Goal: Task Accomplishment & Management: Complete application form

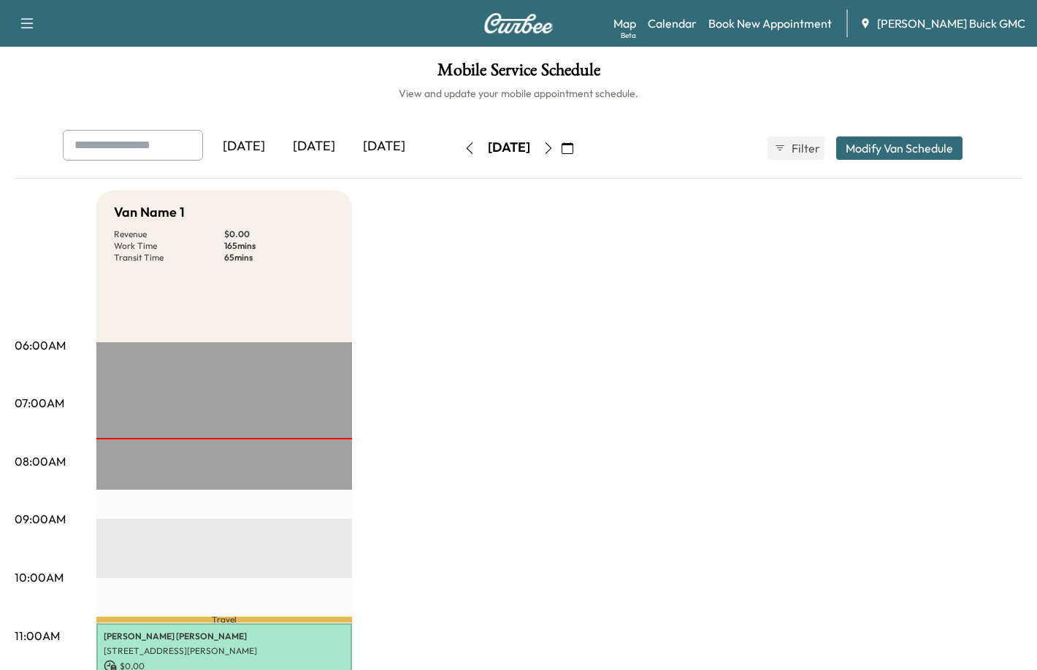
click at [319, 144] on div "[DATE]" at bounding box center [314, 147] width 70 height 34
click at [320, 144] on div "[DATE]" at bounding box center [314, 147] width 70 height 34
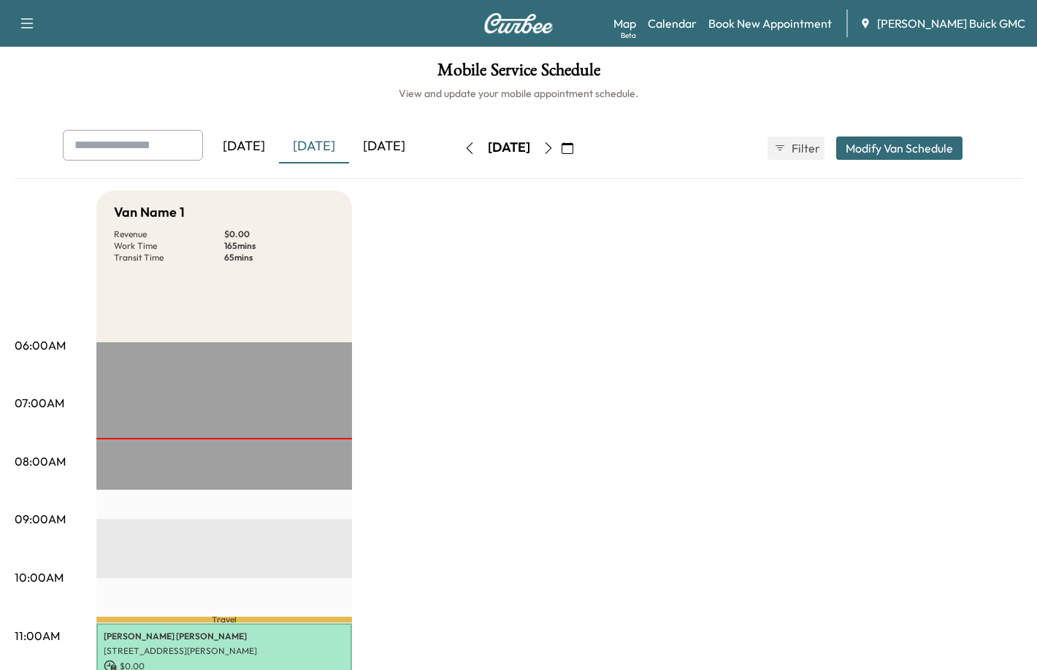
click at [320, 144] on div "[DATE]" at bounding box center [314, 147] width 70 height 34
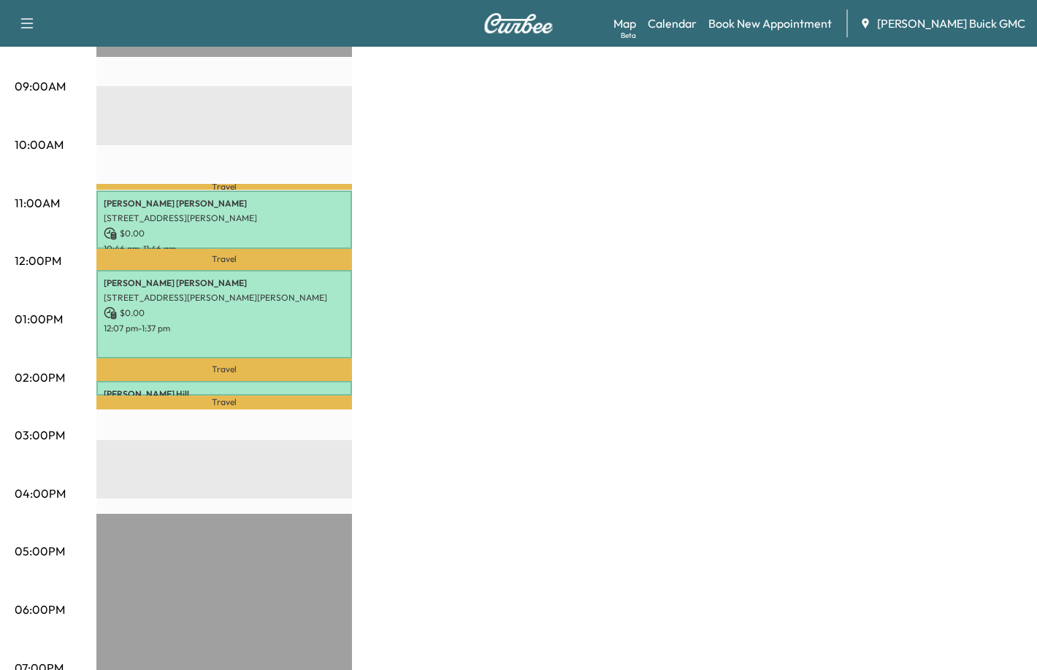
scroll to position [511, 0]
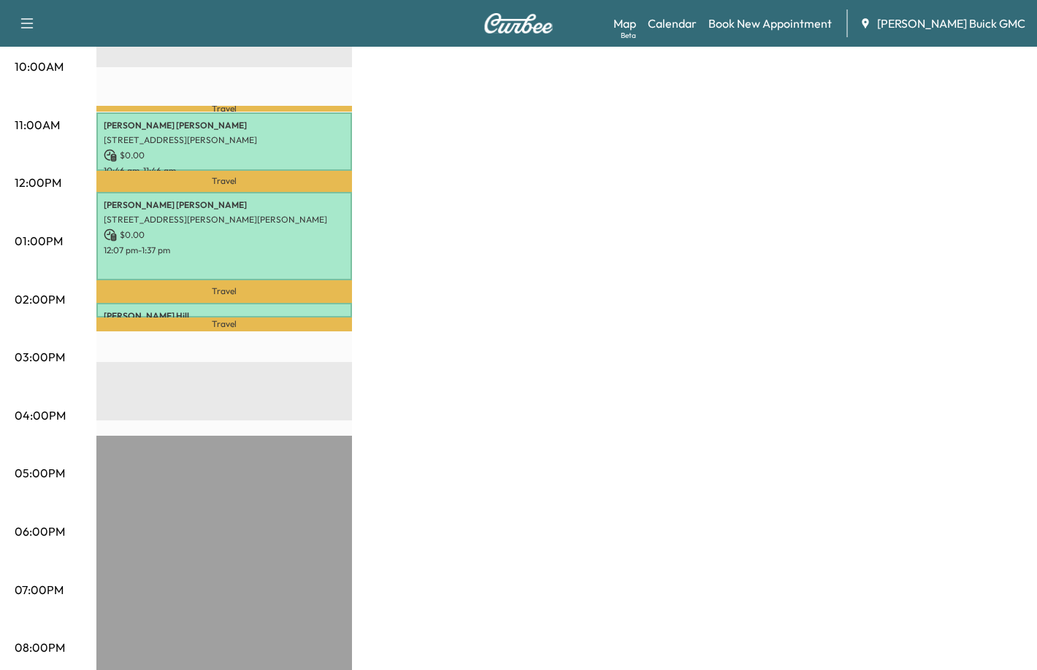
click at [514, 245] on div "Van Name 1 Revenue $ 0.00 Work Time 165 mins Transit Time 65 mins Travel [PERSO…" at bounding box center [559, 227] width 926 height 1096
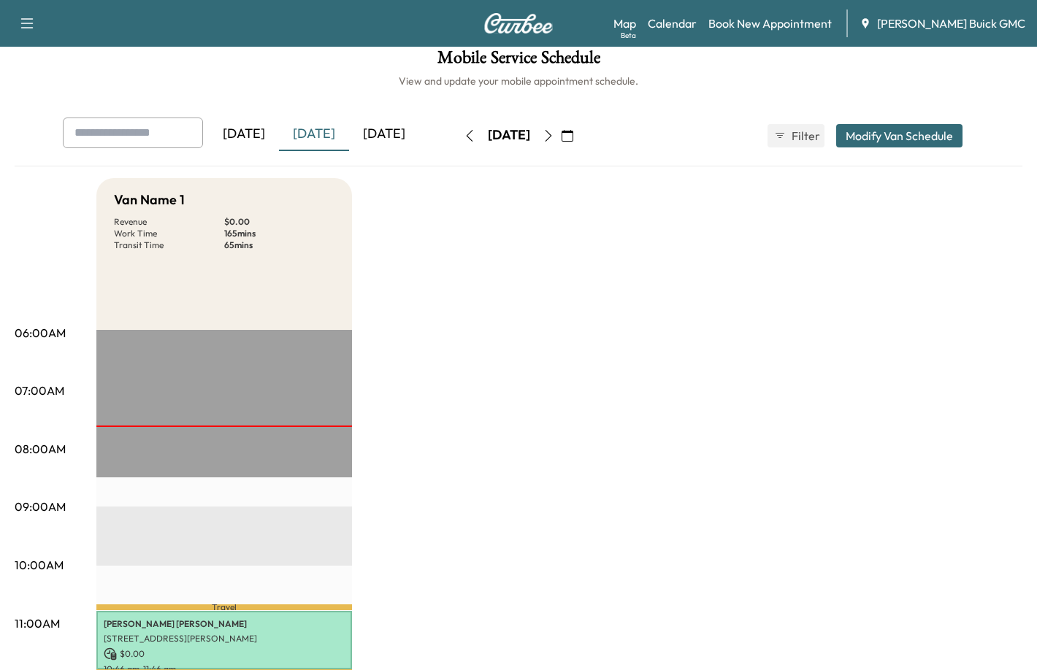
scroll to position [0, 0]
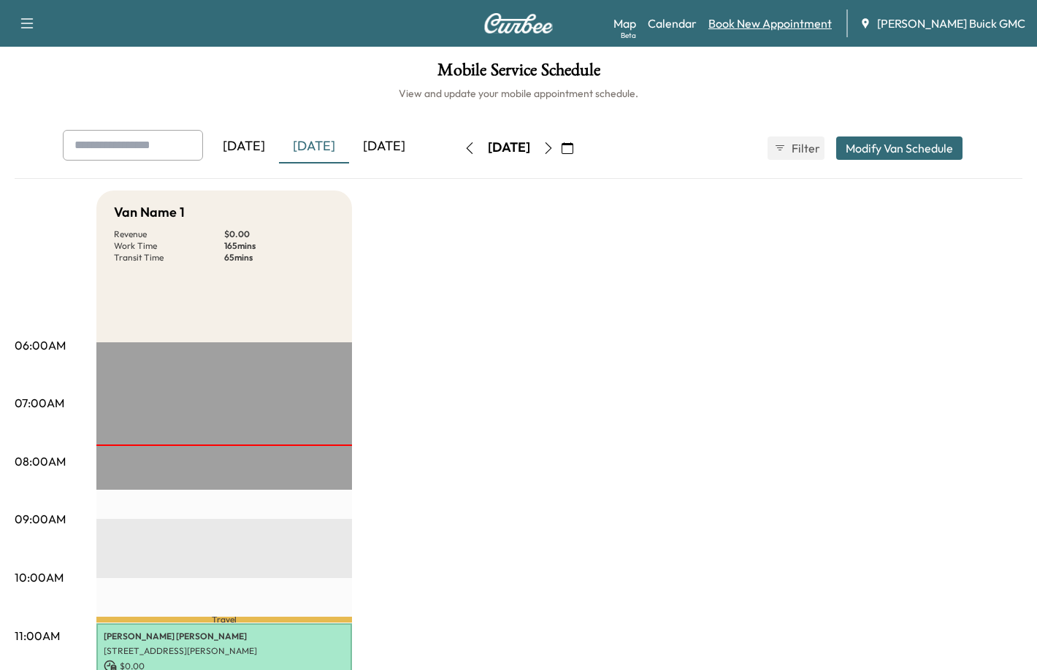
click at [804, 21] on link "Book New Appointment" at bounding box center [769, 24] width 123 height 18
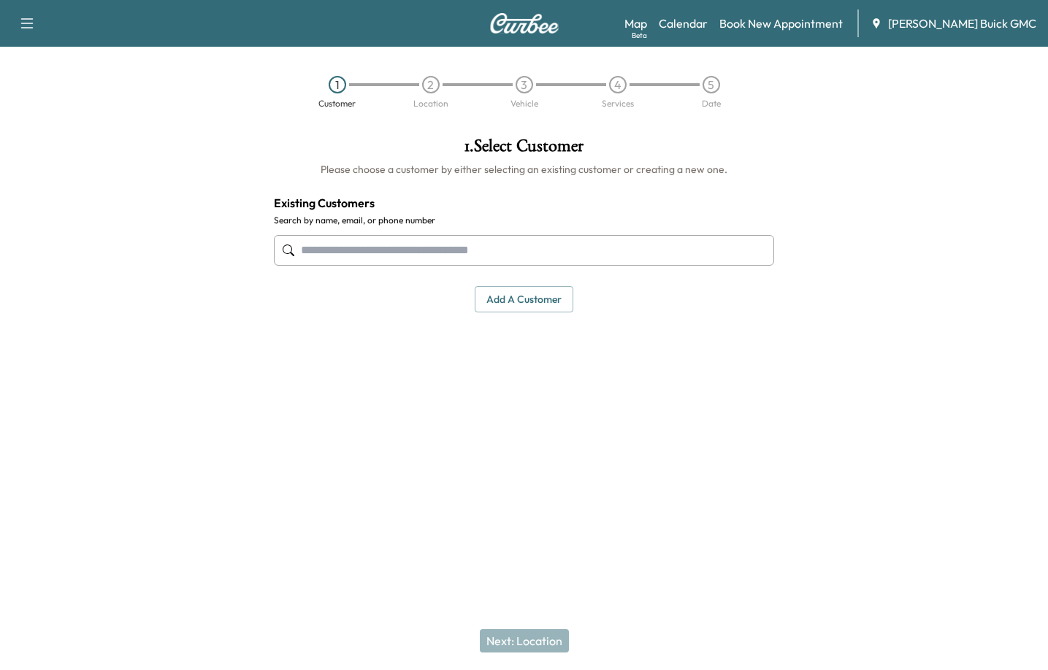
click at [351, 229] on div at bounding box center [524, 250] width 501 height 48
click at [358, 242] on input "text" at bounding box center [524, 250] width 501 height 31
paste input "**********"
type input "**********"
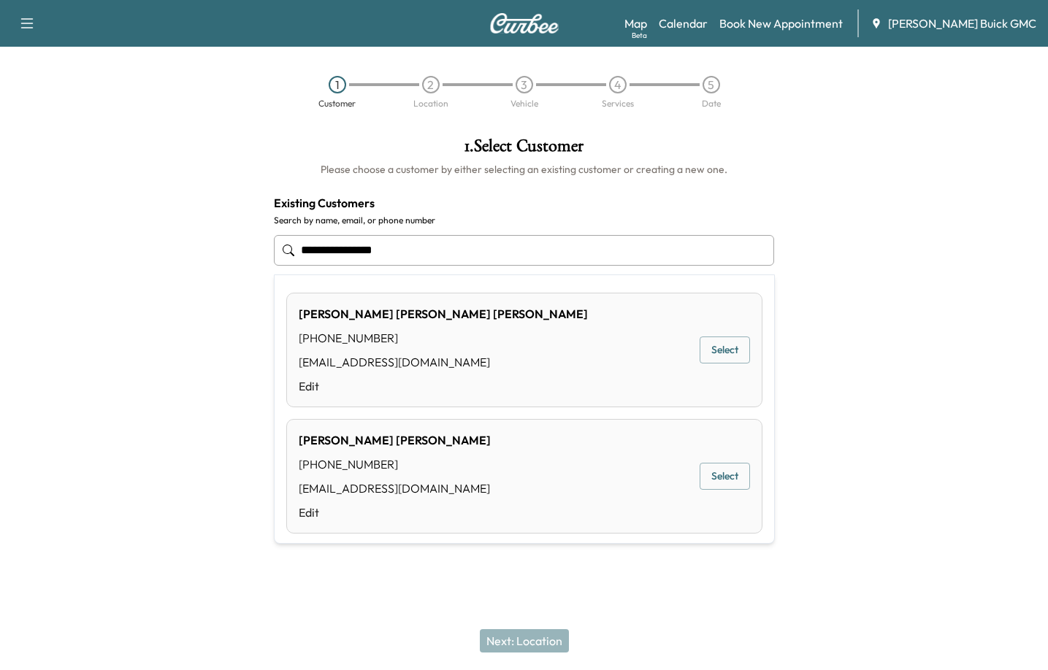
drag, startPoint x: 444, startPoint y: 251, endPoint x: 117, endPoint y: 281, distance: 328.6
click at [117, 281] on div "**********" at bounding box center [524, 293] width 1048 height 335
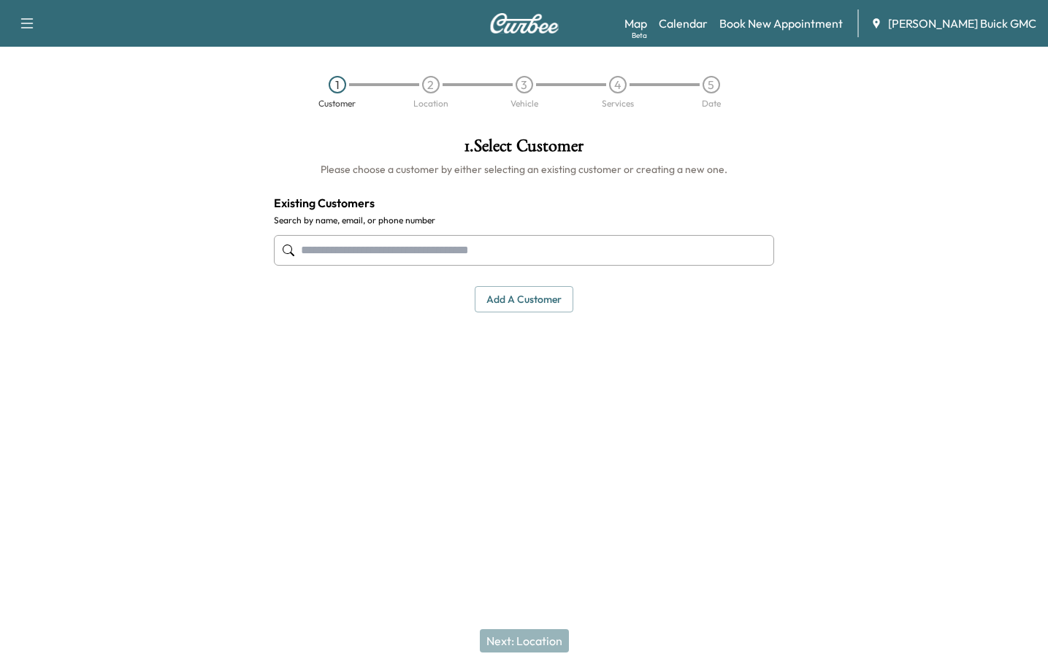
click at [517, 299] on button "Add a customer" at bounding box center [524, 299] width 99 height 27
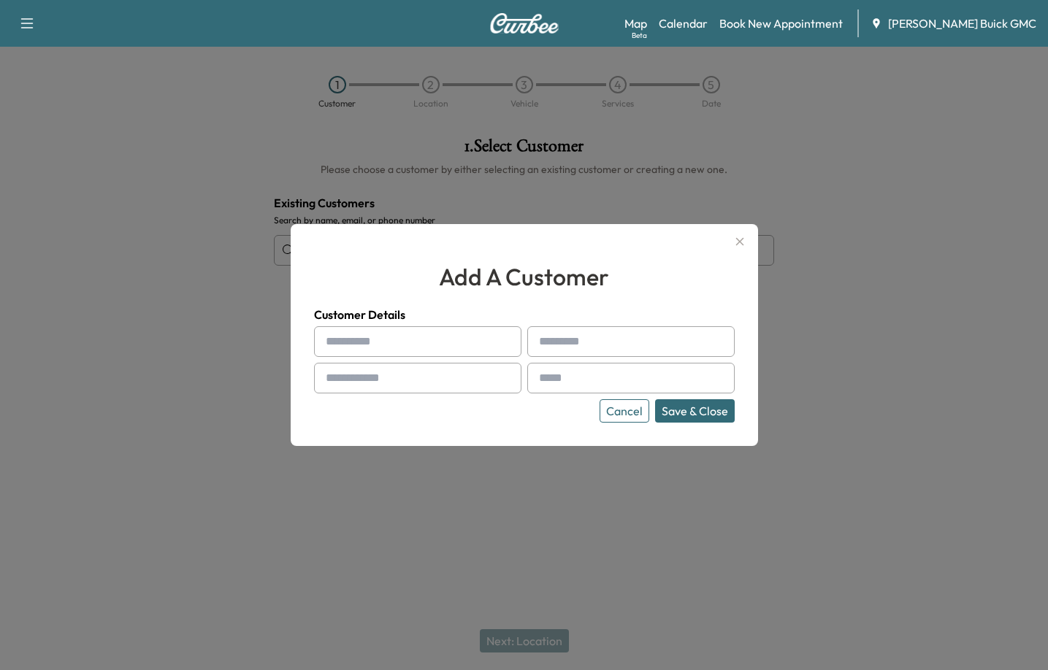
click at [402, 340] on input "text" at bounding box center [417, 341] width 207 height 31
type input "*"
type input "*****"
click at [605, 342] on input "text" at bounding box center [630, 341] width 207 height 31
type input "**********"
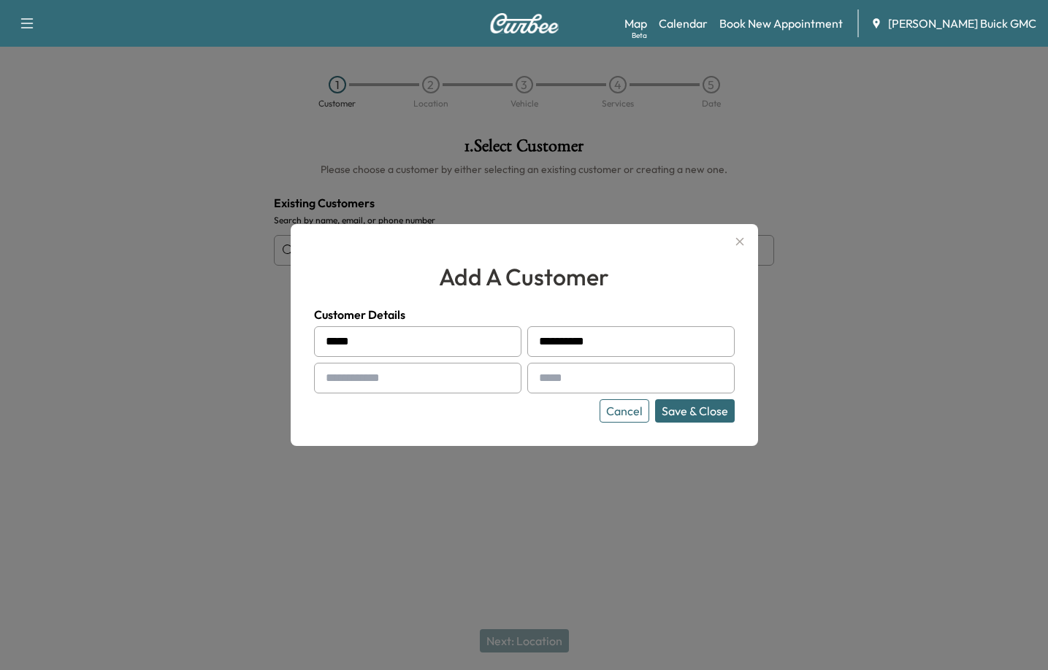
click at [443, 373] on input "text" at bounding box center [417, 378] width 207 height 31
click at [439, 378] on input "text" at bounding box center [417, 378] width 207 height 31
type input "**********"
click at [635, 372] on input "text" at bounding box center [630, 378] width 207 height 31
paste input "**********"
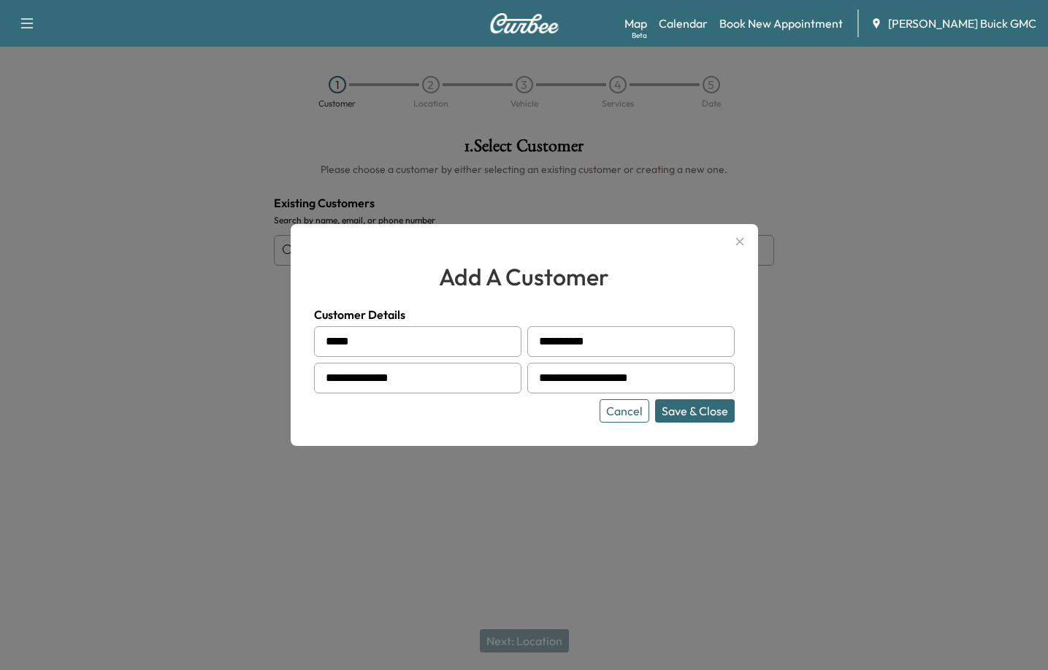
click at [681, 385] on input "**********" at bounding box center [630, 378] width 207 height 31
type input "**********"
click at [706, 408] on button "Save & Close" at bounding box center [695, 410] width 80 height 23
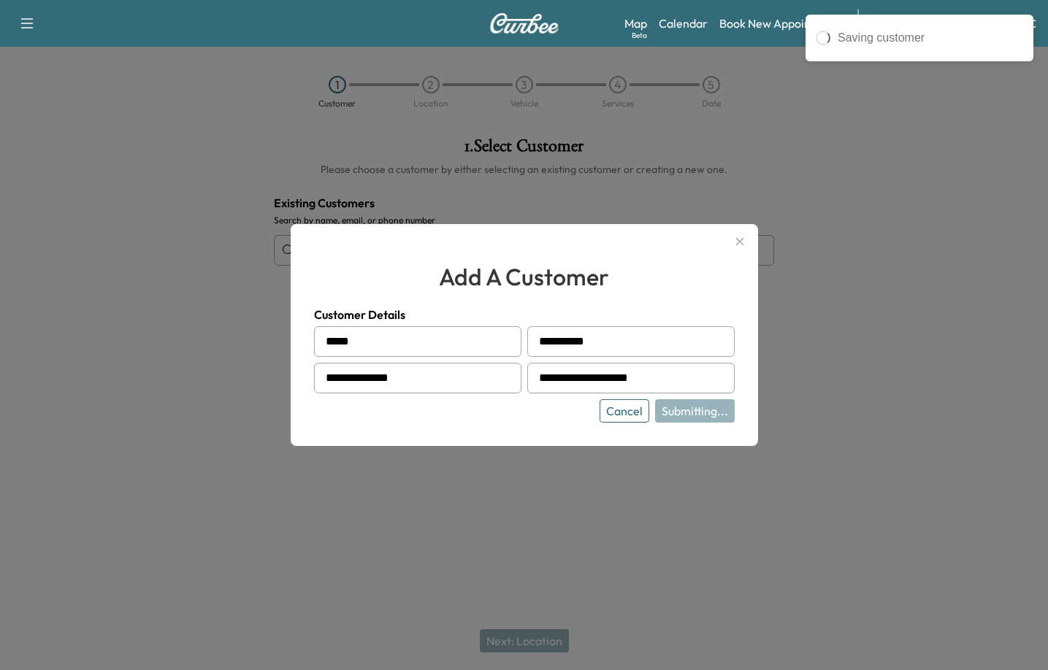
type input "**********"
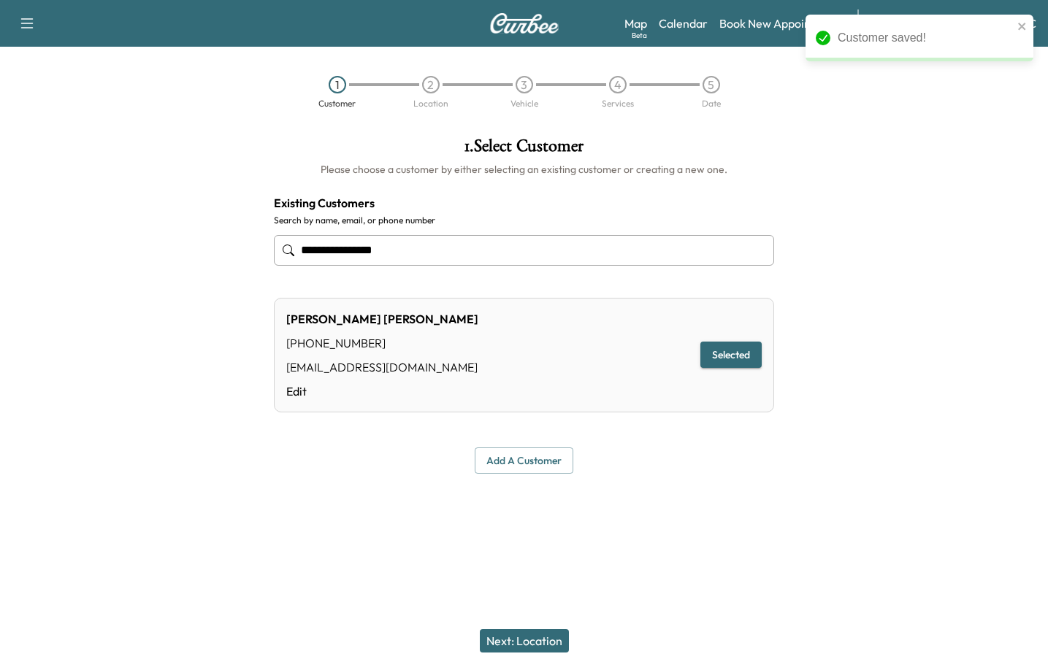
click at [532, 626] on div "Next: Location" at bounding box center [524, 641] width 1048 height 58
click at [543, 641] on button "Next: Location" at bounding box center [524, 641] width 89 height 23
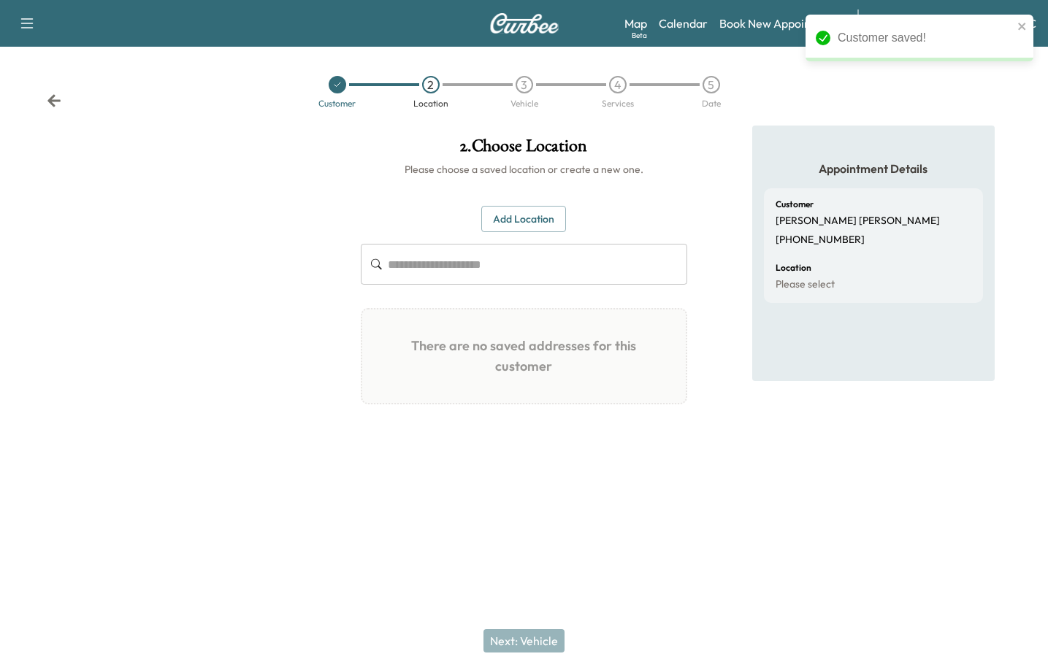
click at [527, 226] on button "Add Location" at bounding box center [523, 219] width 85 height 27
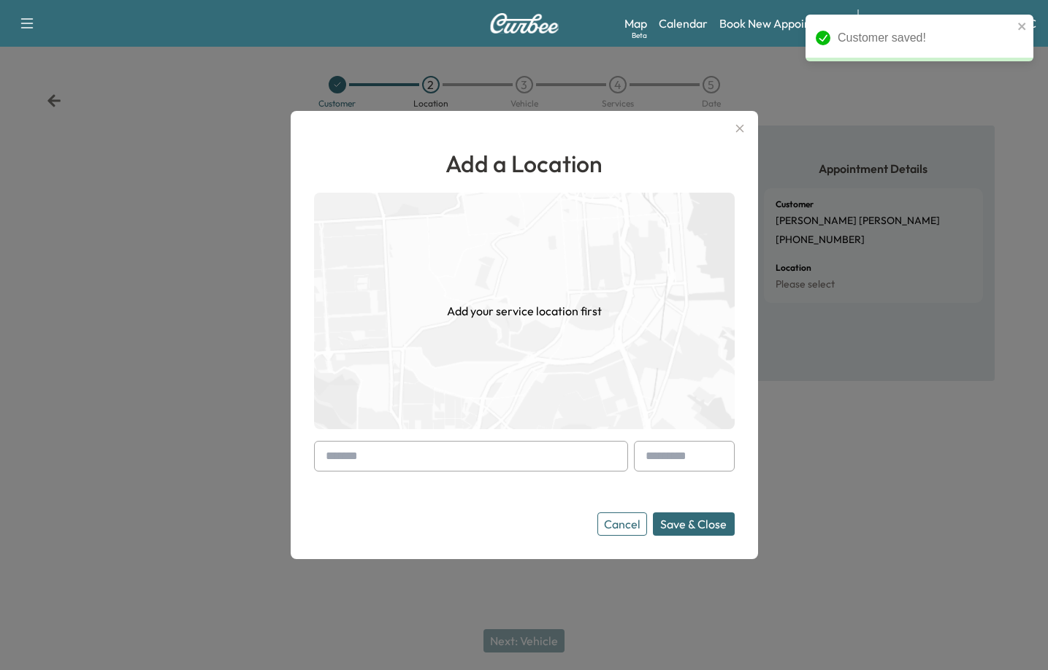
click at [486, 456] on input "text" at bounding box center [471, 456] width 314 height 31
click at [485, 449] on input "text" at bounding box center [471, 456] width 314 height 31
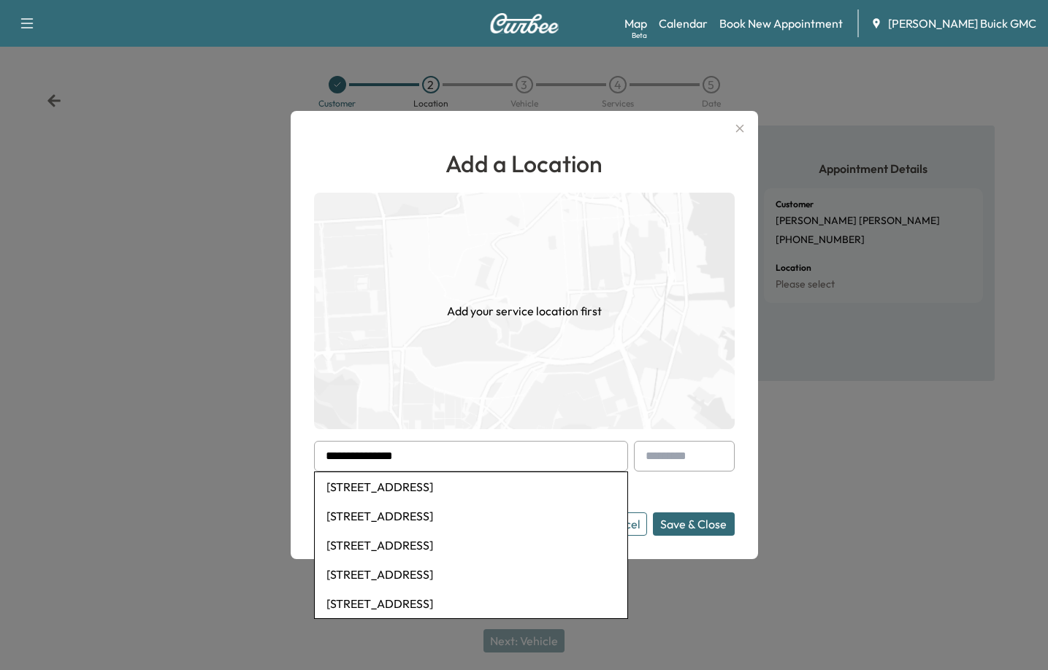
click at [484, 483] on li "[STREET_ADDRESS]" at bounding box center [471, 487] width 313 height 29
type input "**********"
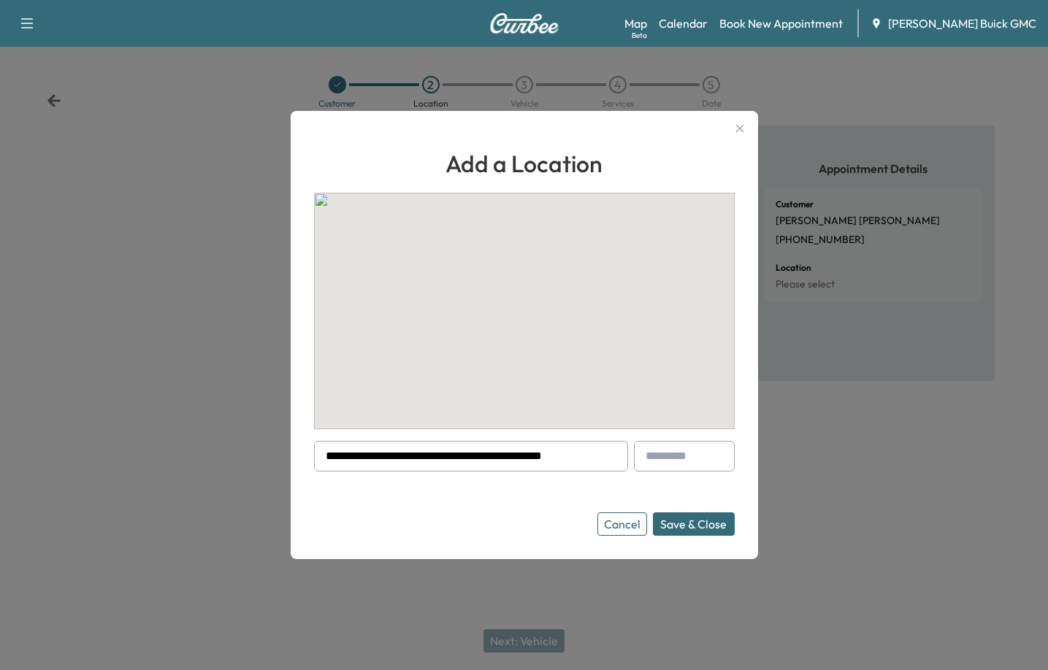
click at [714, 519] on button "Save & Close" at bounding box center [694, 524] width 82 height 23
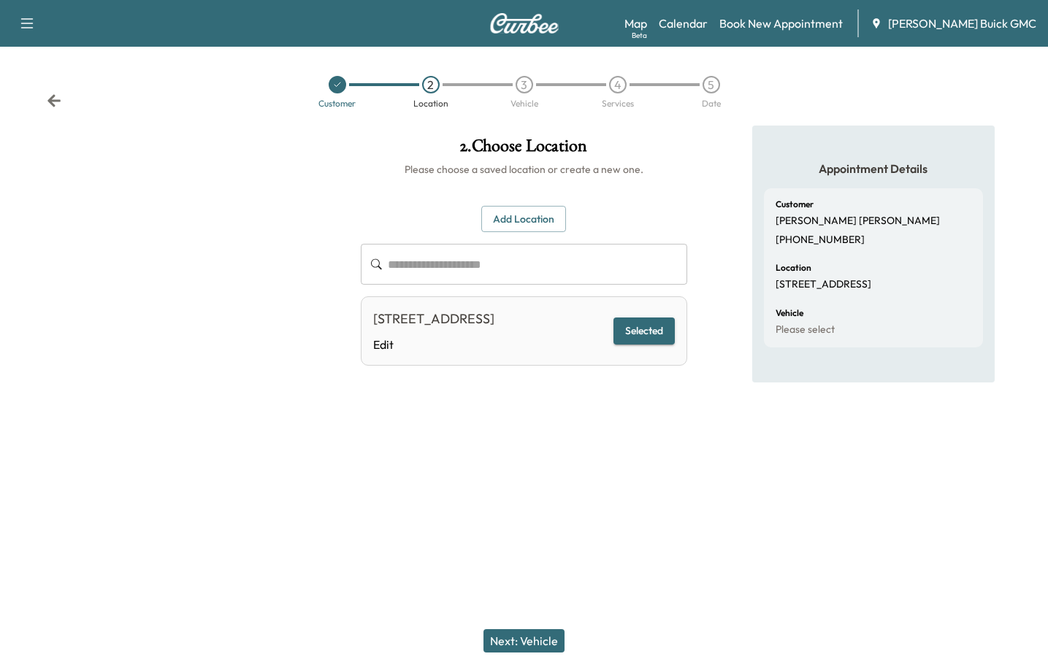
click at [536, 637] on button "Next: Vehicle" at bounding box center [523, 641] width 81 height 23
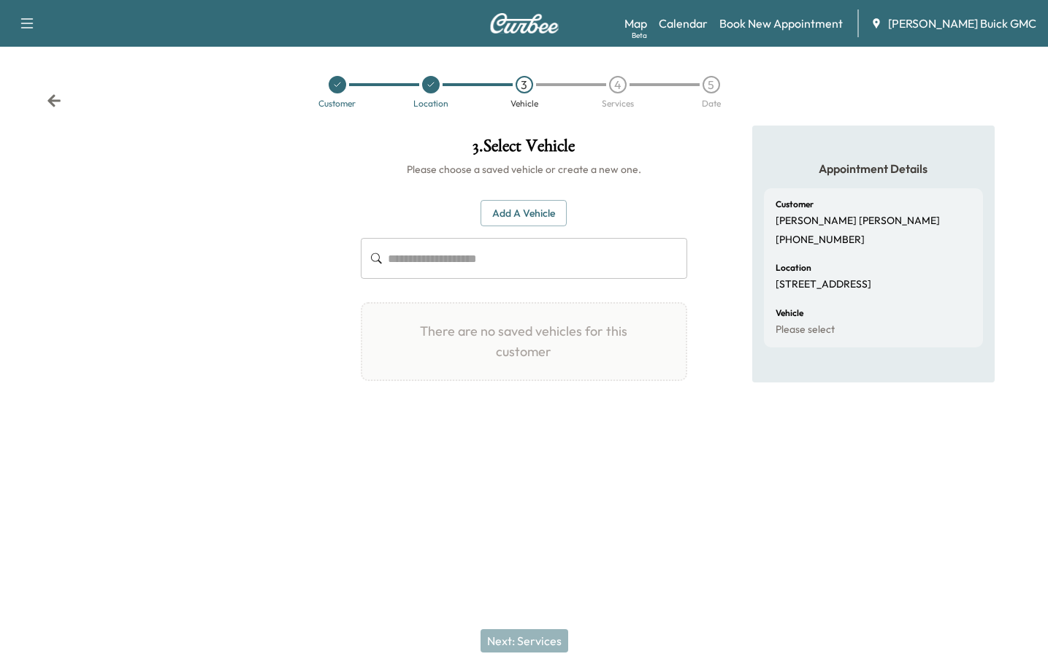
click at [519, 218] on button "Add a Vehicle" at bounding box center [524, 213] width 86 height 27
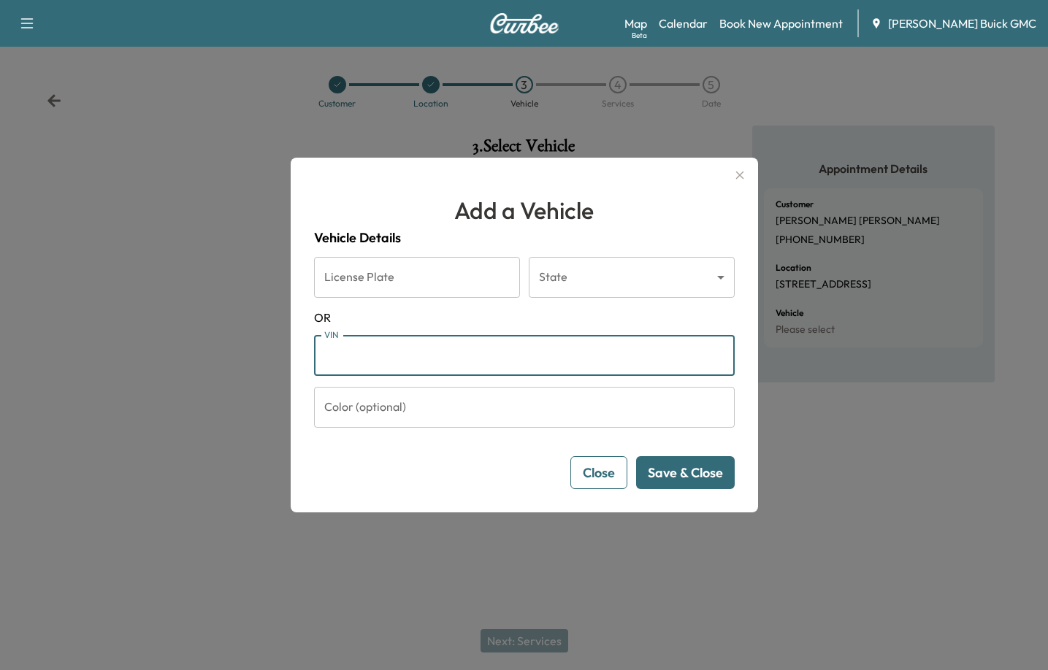
click at [417, 359] on input "VIN" at bounding box center [524, 355] width 421 height 41
paste input "**********"
click at [493, 350] on input "**********" at bounding box center [524, 355] width 421 height 41
type input "**********"
click at [708, 472] on button "Save & Close" at bounding box center [685, 472] width 99 height 33
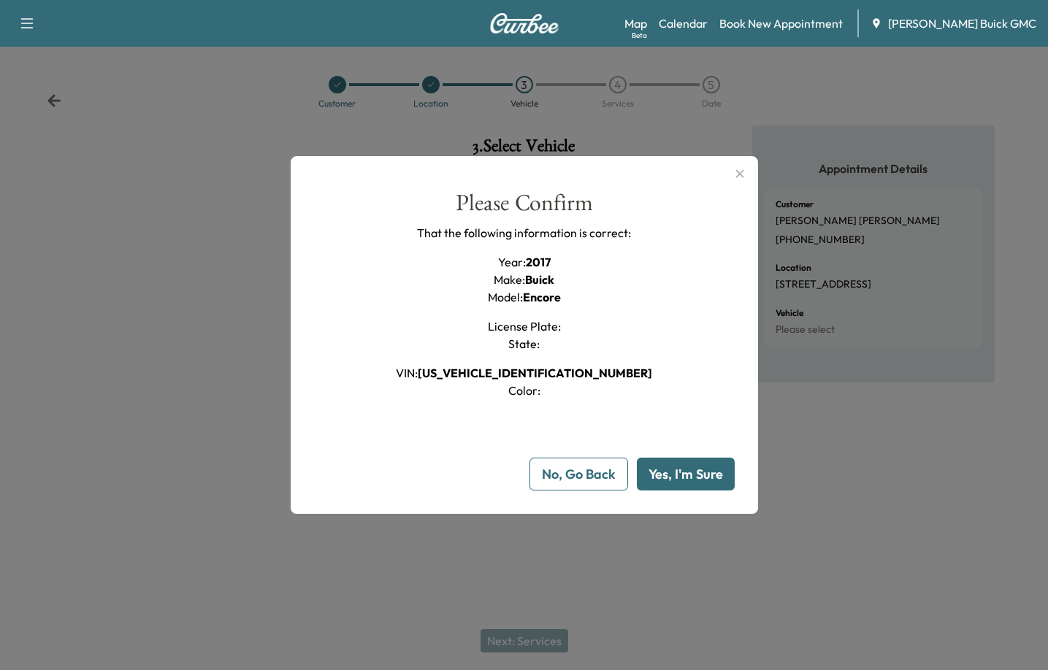
drag, startPoint x: 667, startPoint y: 491, endPoint x: 664, endPoint y: 463, distance: 27.9
click at [666, 485] on div "**********" at bounding box center [524, 335] width 467 height 358
click at [664, 463] on button "Yes, I'm Sure" at bounding box center [686, 474] width 98 height 33
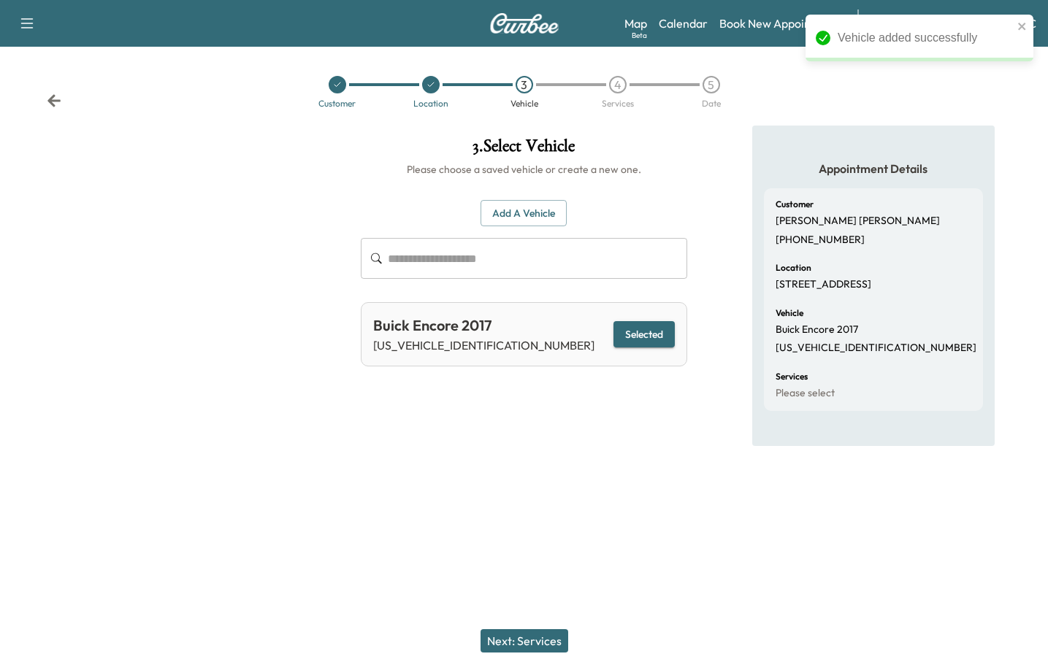
click at [552, 639] on button "Next: Services" at bounding box center [525, 641] width 88 height 23
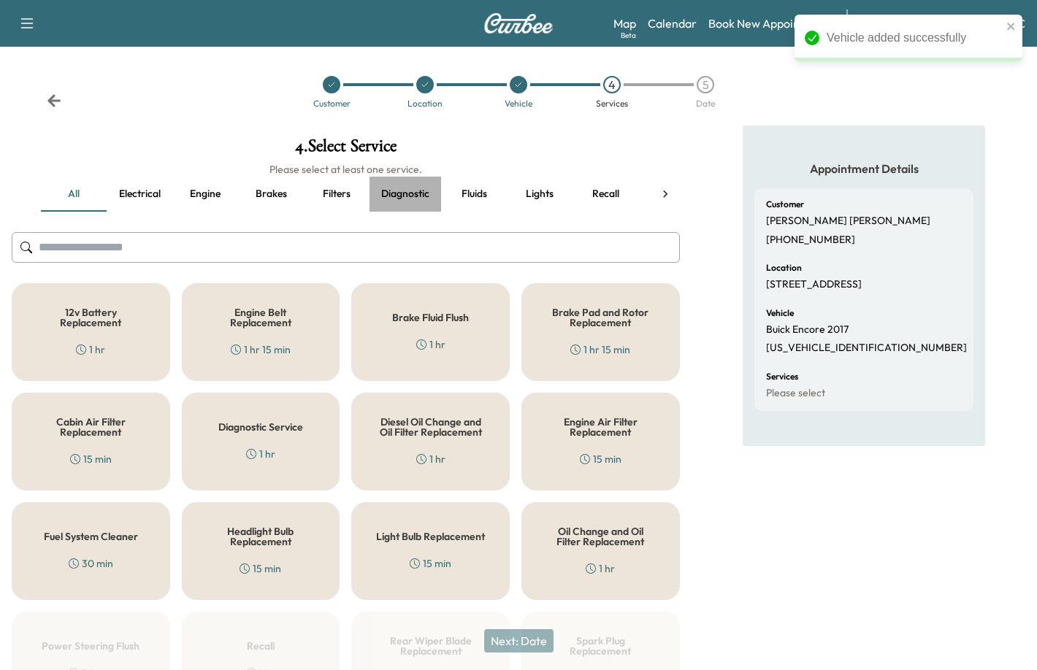
click at [413, 197] on button "Diagnostic" at bounding box center [406, 194] width 72 height 35
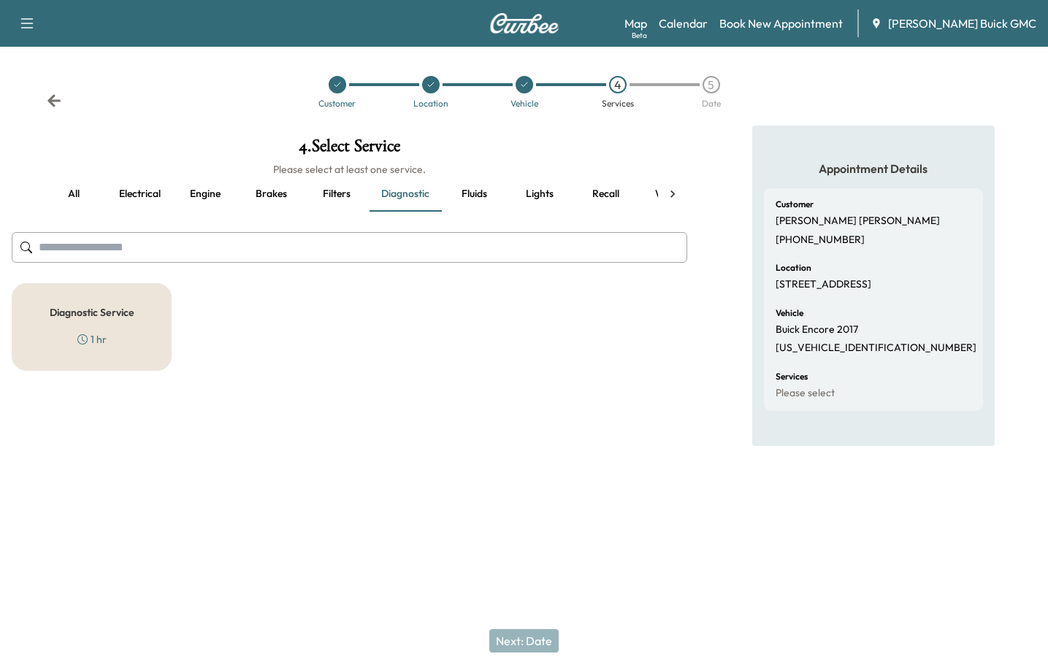
click at [150, 321] on div "Diagnostic Service 1 hr" at bounding box center [92, 327] width 160 height 88
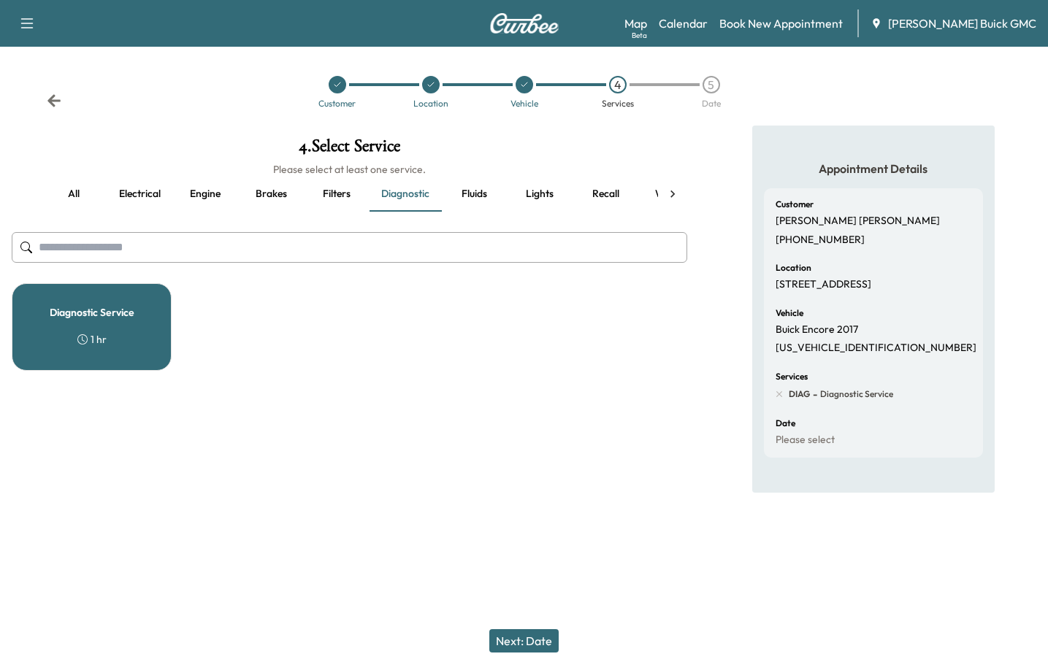
click at [516, 654] on div "Next: Date" at bounding box center [524, 641] width 1048 height 58
click at [516, 648] on button "Next: Date" at bounding box center [523, 641] width 69 height 23
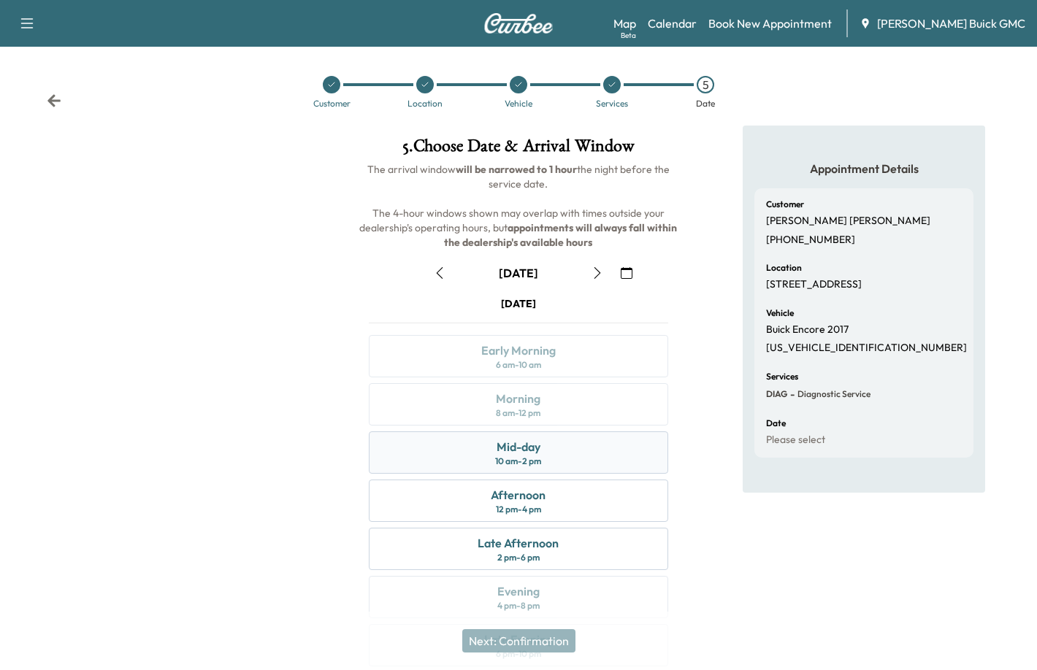
click at [569, 451] on div "Mid-day 10 am - 2 pm" at bounding box center [518, 453] width 299 height 42
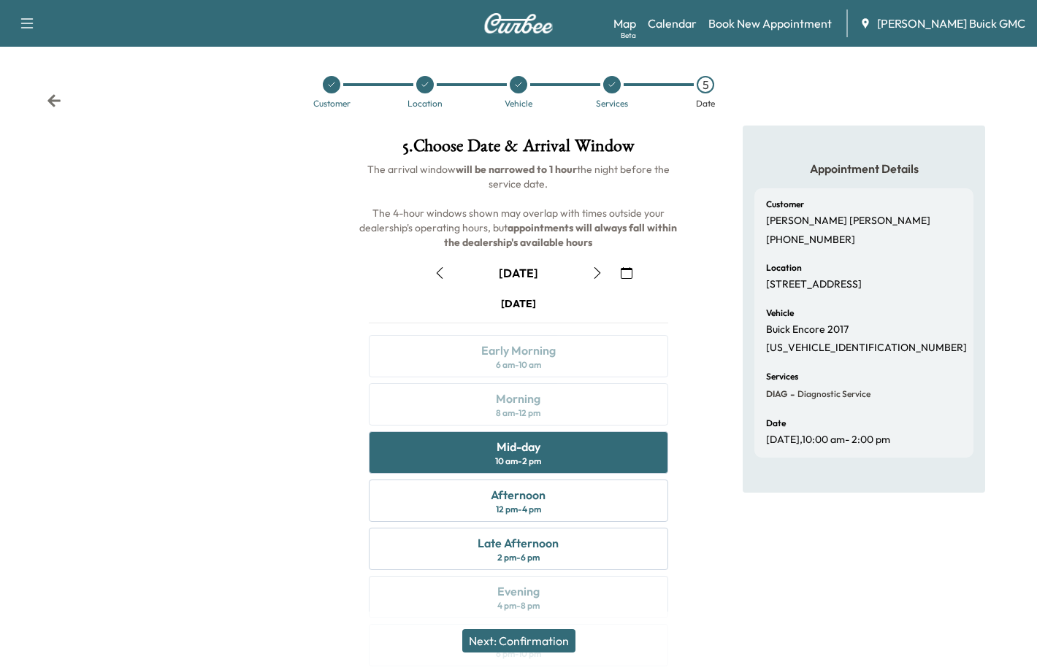
click at [516, 640] on button "Next: Confirmation" at bounding box center [518, 641] width 113 height 23
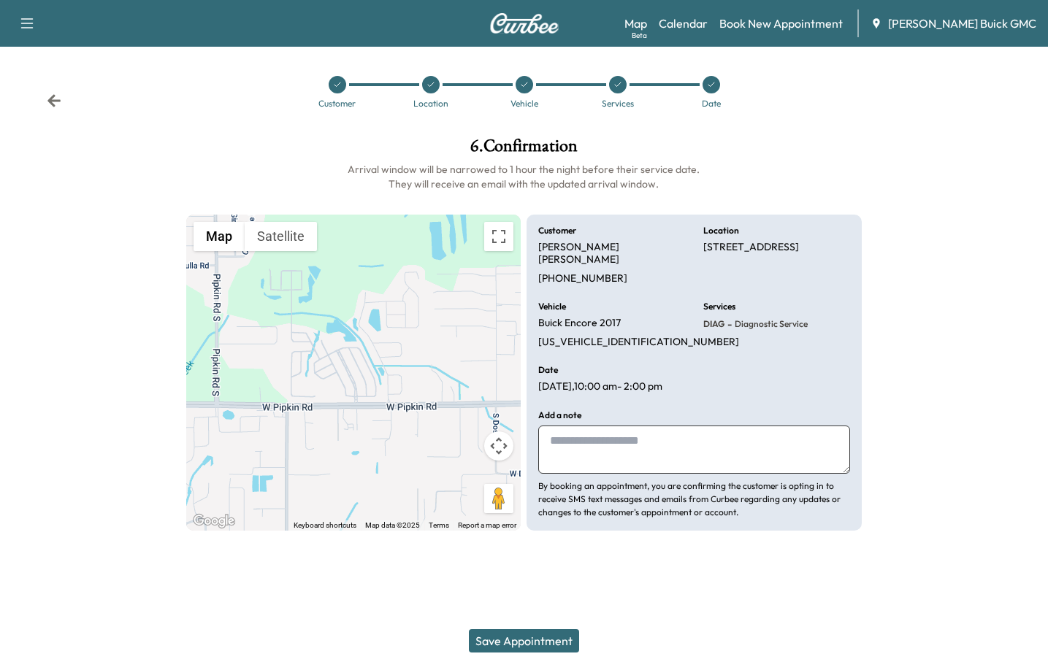
click at [681, 437] on textarea at bounding box center [693, 450] width 311 height 48
click at [527, 654] on div "Save Appointment" at bounding box center [524, 641] width 1048 height 58
click at [524, 643] on button "Save Appointment" at bounding box center [524, 641] width 110 height 23
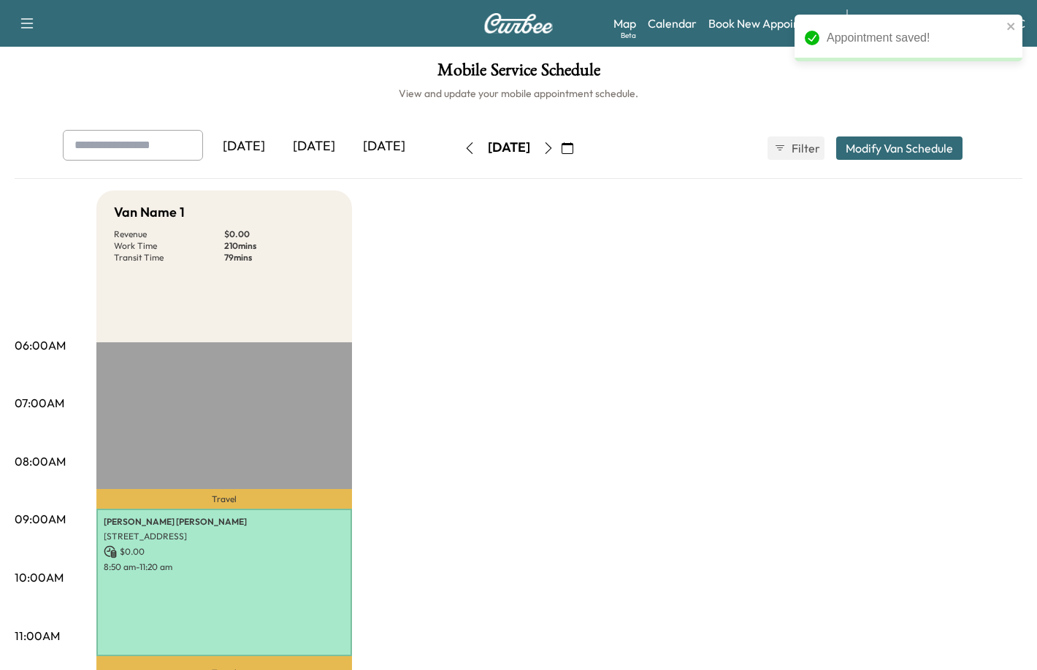
click at [317, 137] on div "[DATE]" at bounding box center [314, 147] width 70 height 34
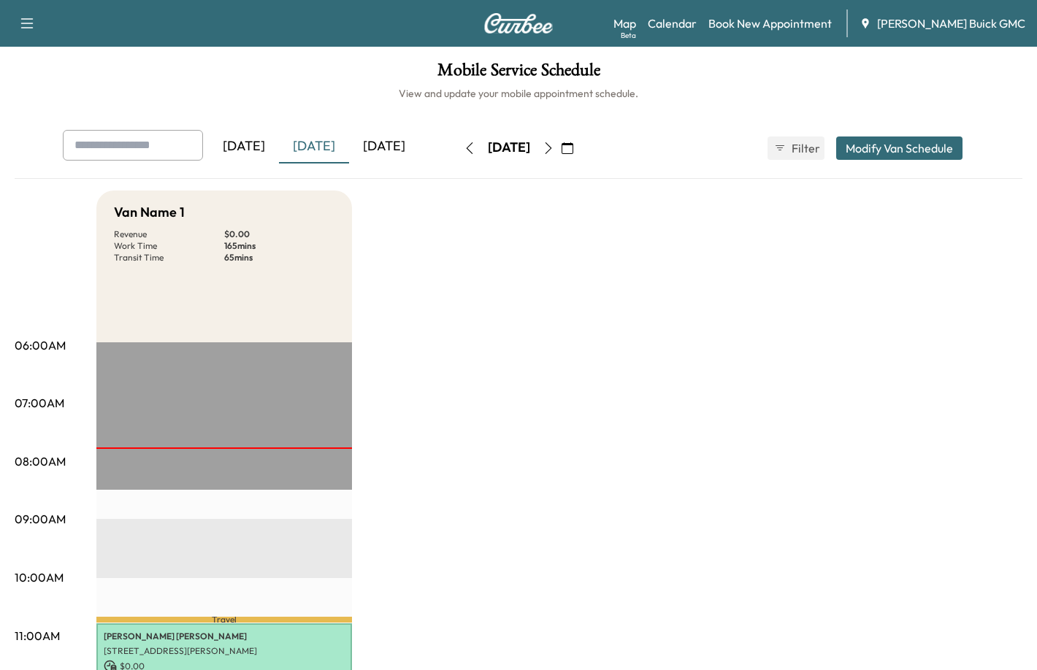
click at [392, 147] on div "[DATE]" at bounding box center [384, 147] width 70 height 34
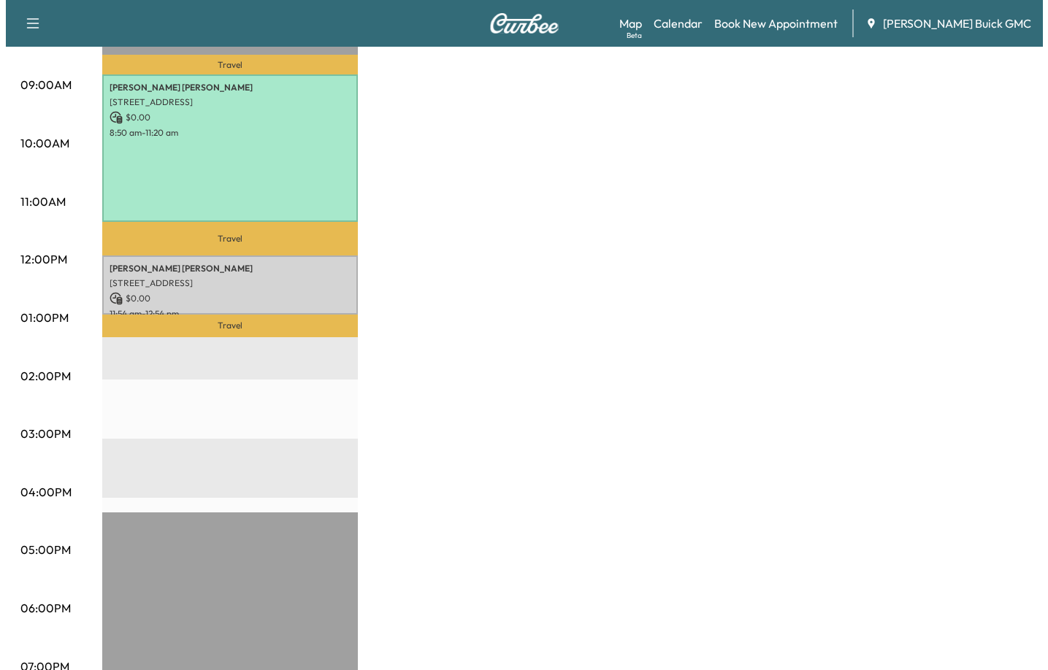
scroll to position [438, 0]
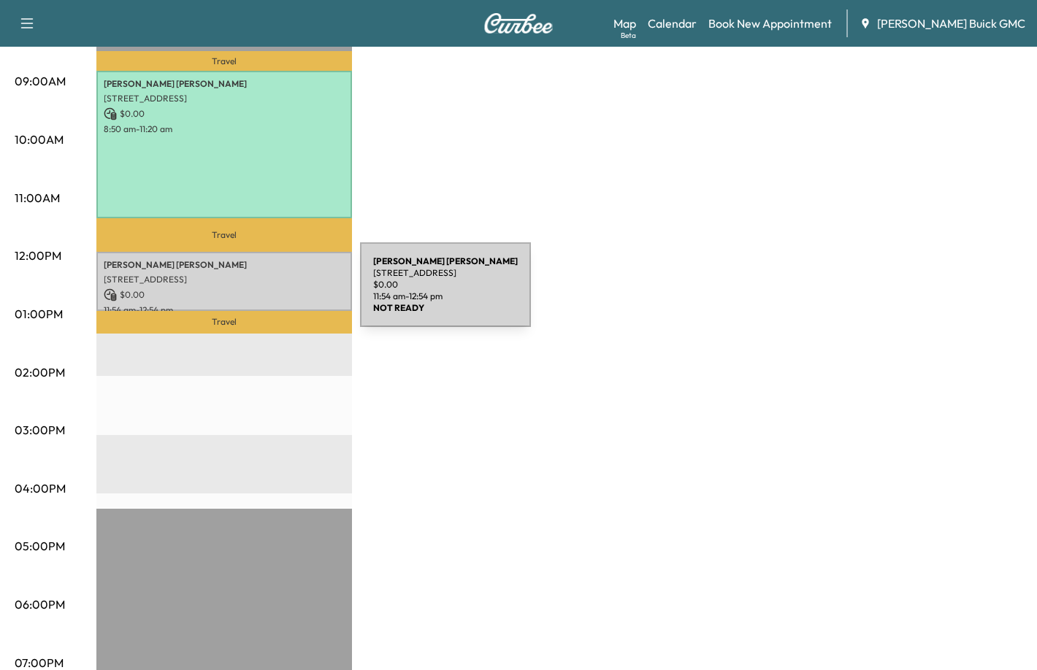
click at [248, 288] on p "$ 0.00" at bounding box center [224, 294] width 241 height 13
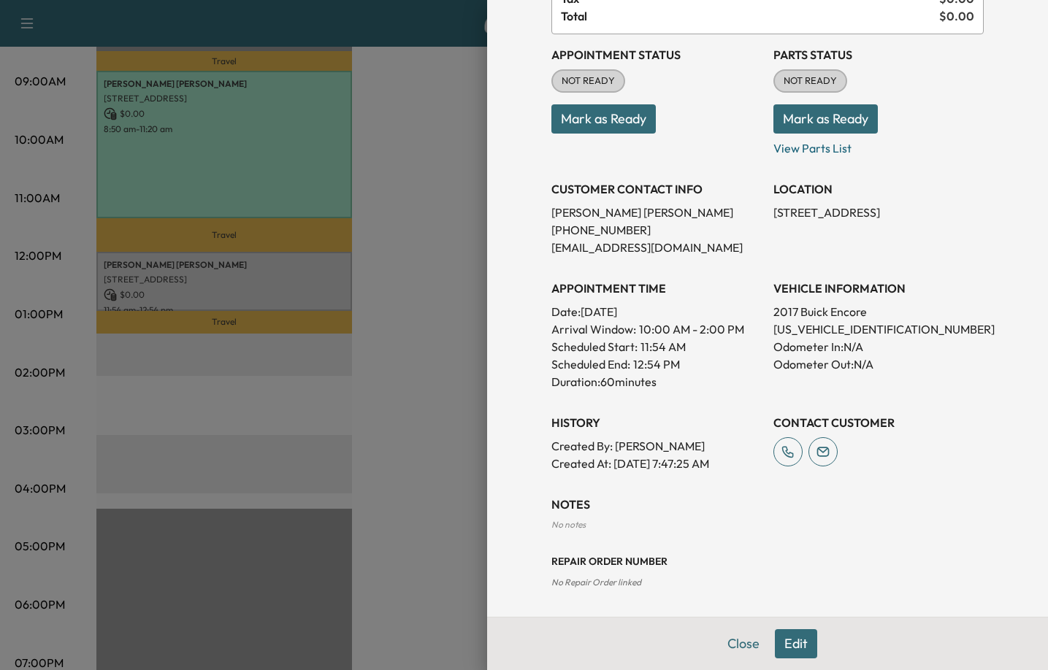
scroll to position [139, 0]
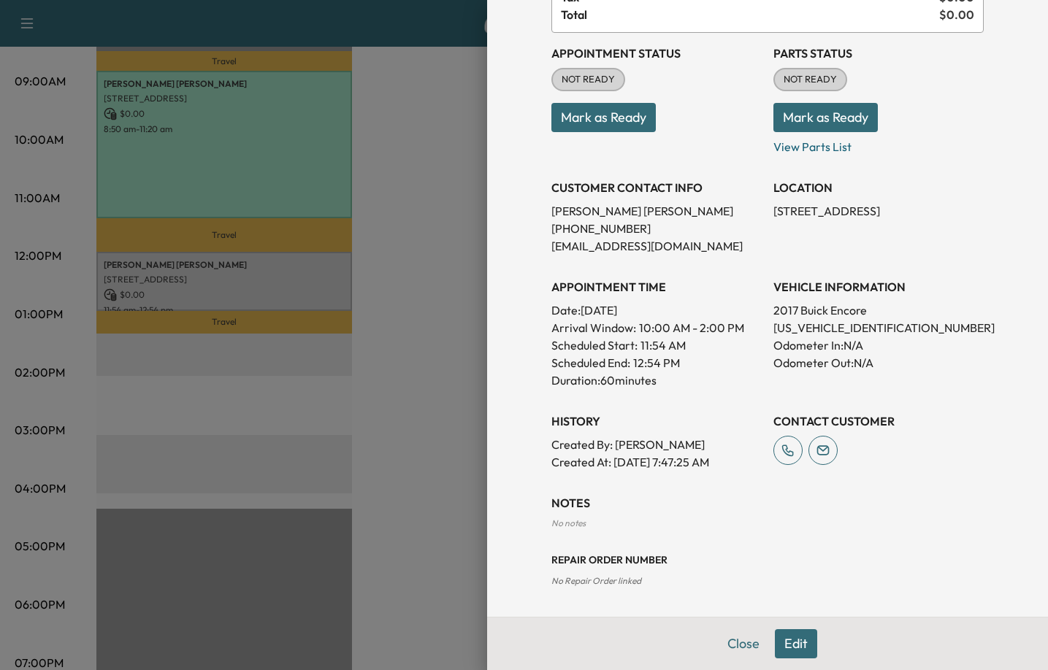
click at [779, 640] on button "Edit" at bounding box center [796, 644] width 42 height 29
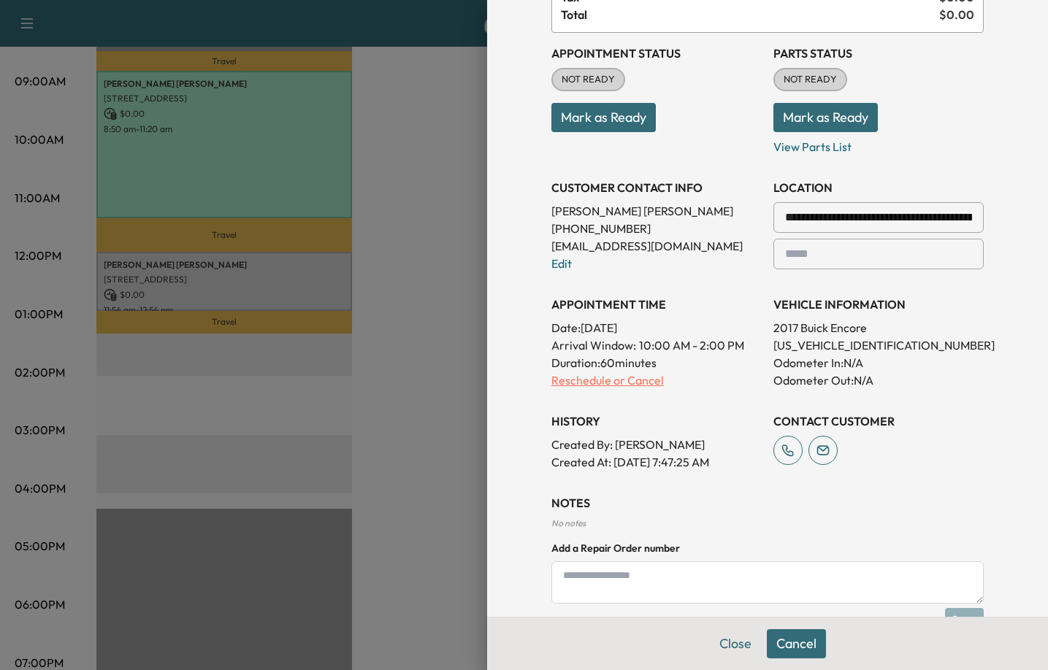
click at [573, 377] on p "Reschedule or Cancel" at bounding box center [656, 381] width 210 height 18
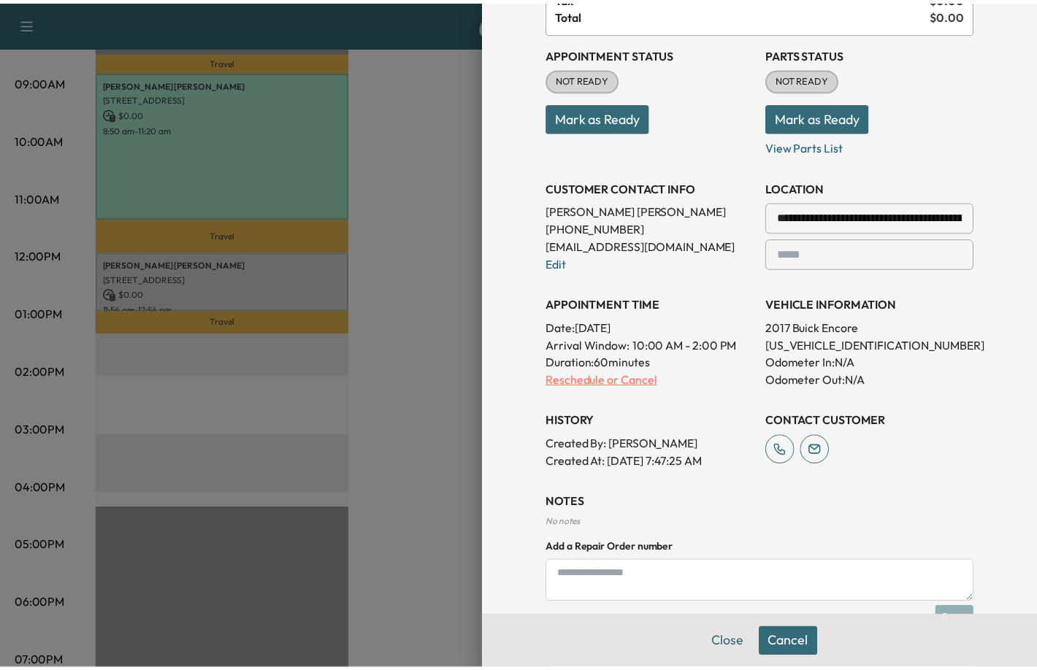
scroll to position [0, 0]
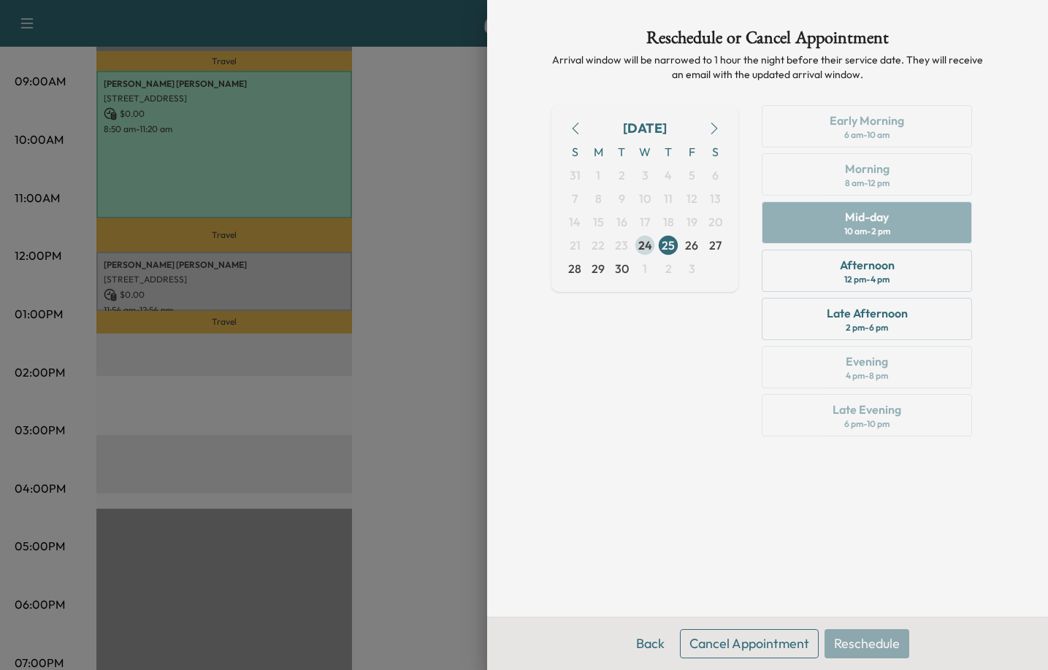
click at [643, 245] on span "24" at bounding box center [645, 246] width 14 height 18
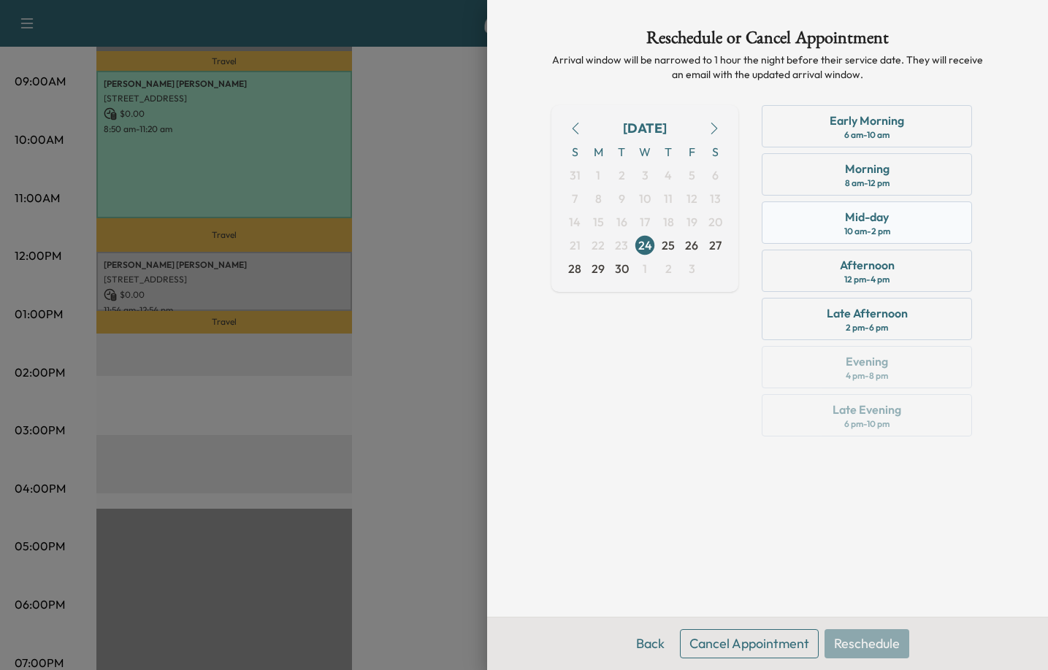
click at [892, 224] on div "Mid-day 10 am - 2 pm" at bounding box center [867, 223] width 210 height 42
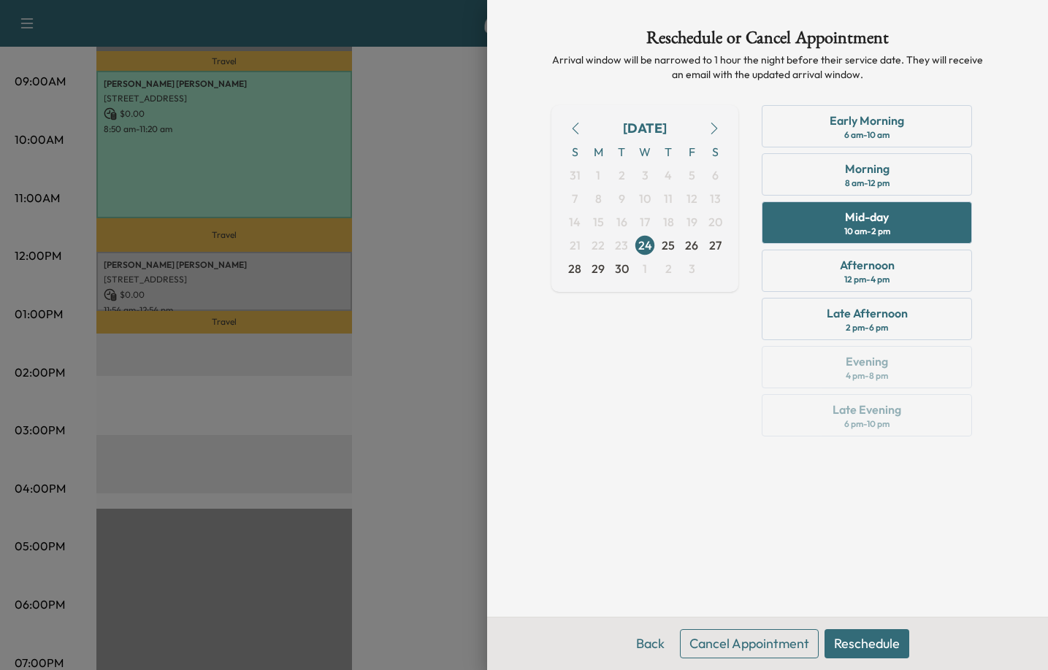
click at [869, 644] on button "Reschedule" at bounding box center [867, 644] width 85 height 29
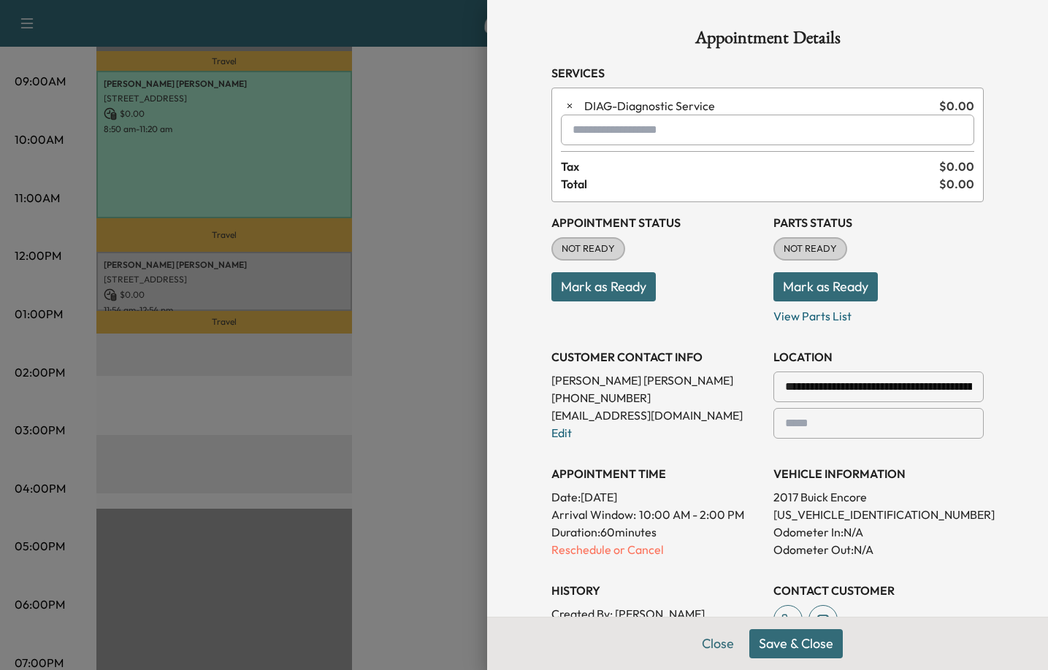
click at [783, 646] on button "Save & Close" at bounding box center [795, 644] width 93 height 29
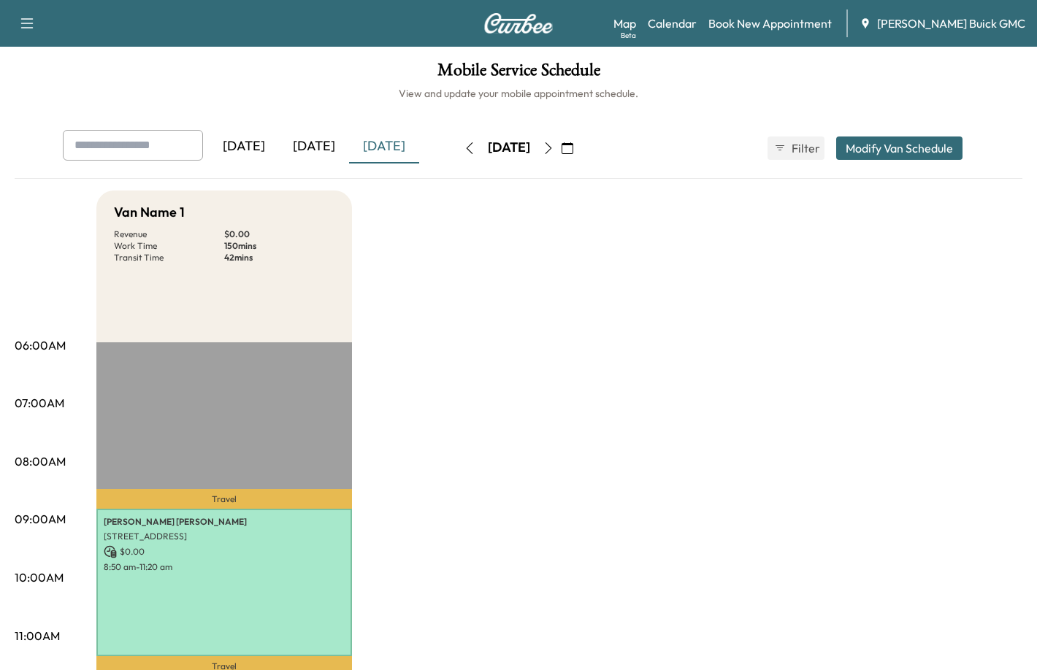
click at [316, 145] on div "[DATE]" at bounding box center [314, 147] width 70 height 34
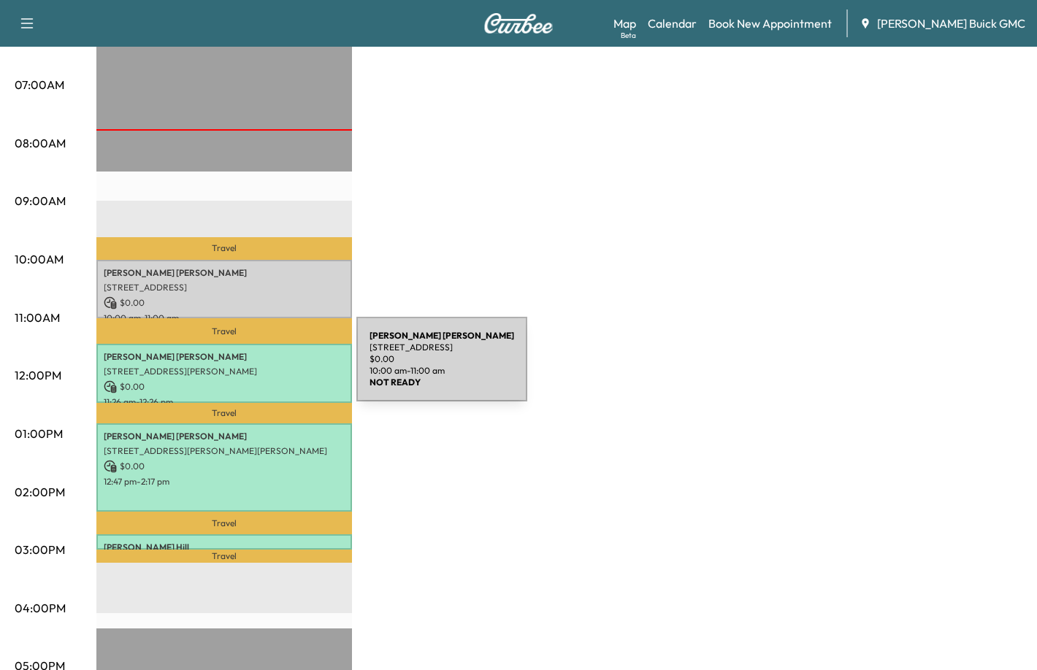
scroll to position [365, 0]
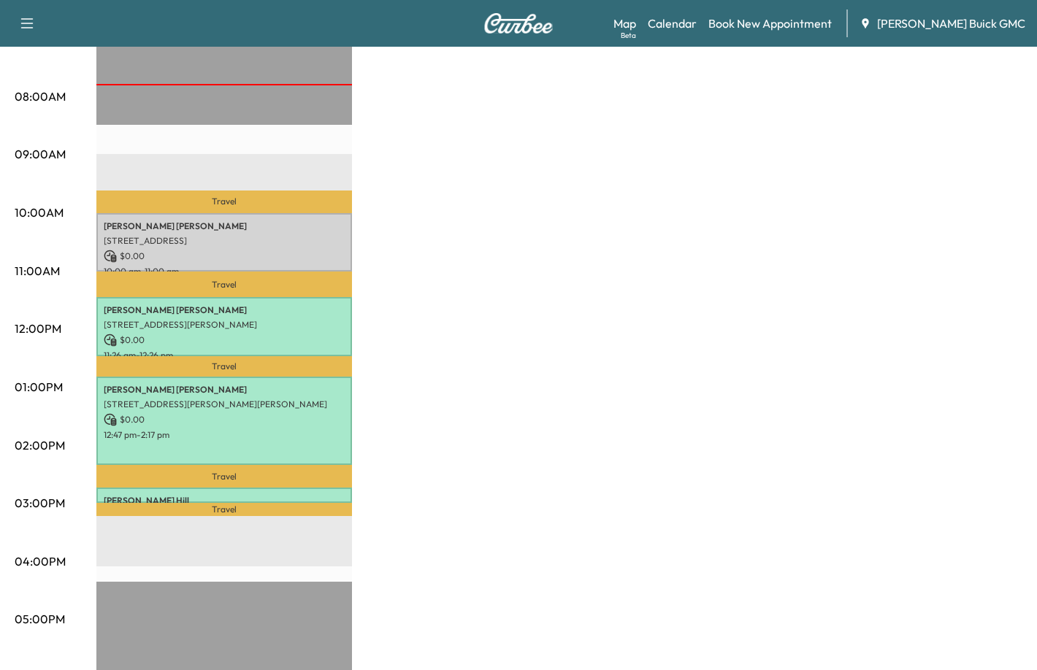
click at [540, 145] on div "Van Name 1 Revenue $ 0.00 Work Time 225 mins Transit Time 109 mins Travel [PERS…" at bounding box center [559, 373] width 926 height 1096
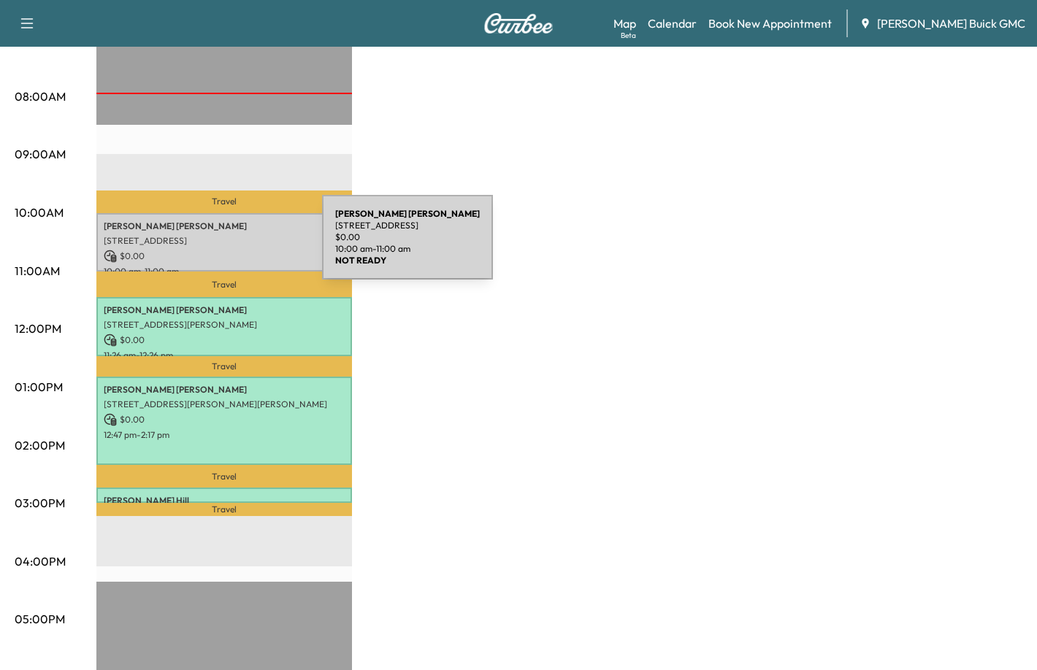
click at [213, 250] on p "$ 0.00" at bounding box center [224, 256] width 241 height 13
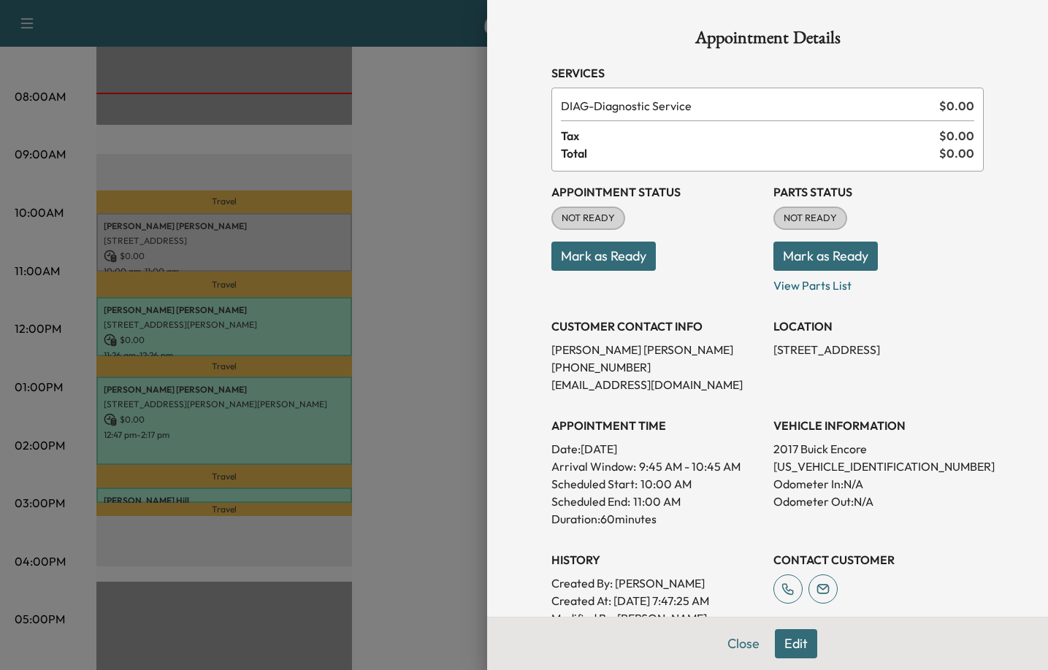
click at [619, 259] on button "Mark as Ready" at bounding box center [603, 256] width 104 height 29
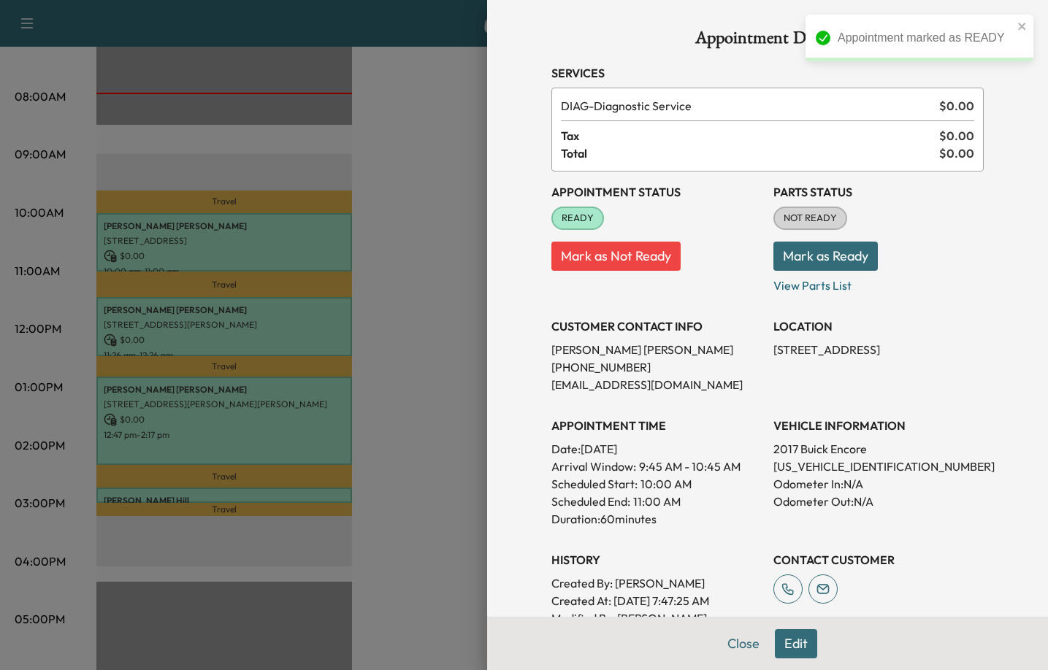
click at [808, 258] on button "Mark as Ready" at bounding box center [825, 256] width 104 height 29
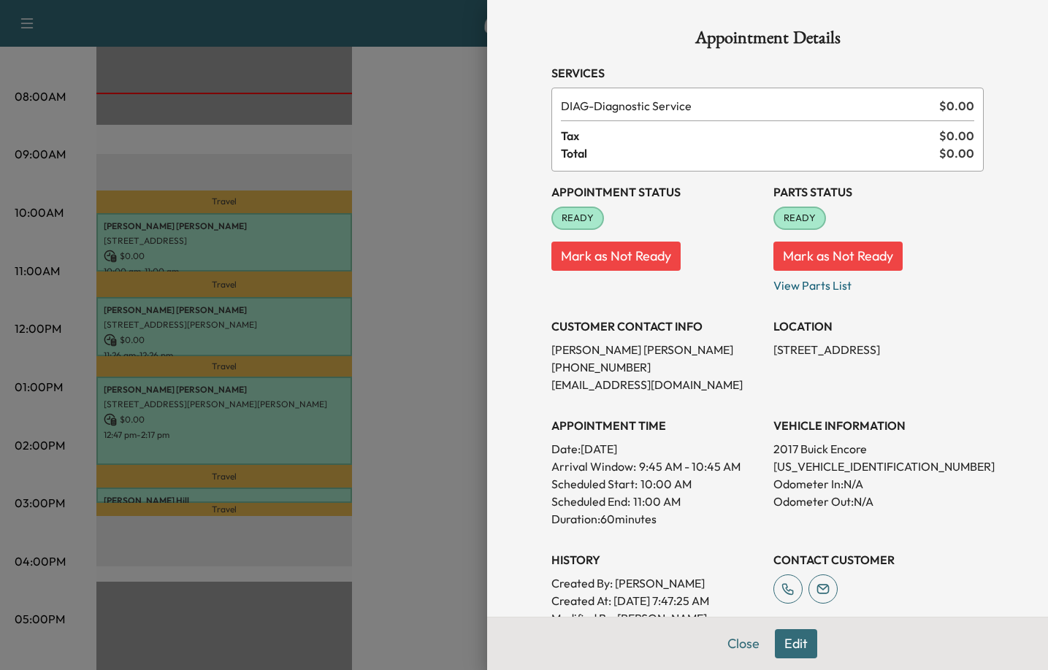
click at [397, 258] on div at bounding box center [524, 335] width 1048 height 670
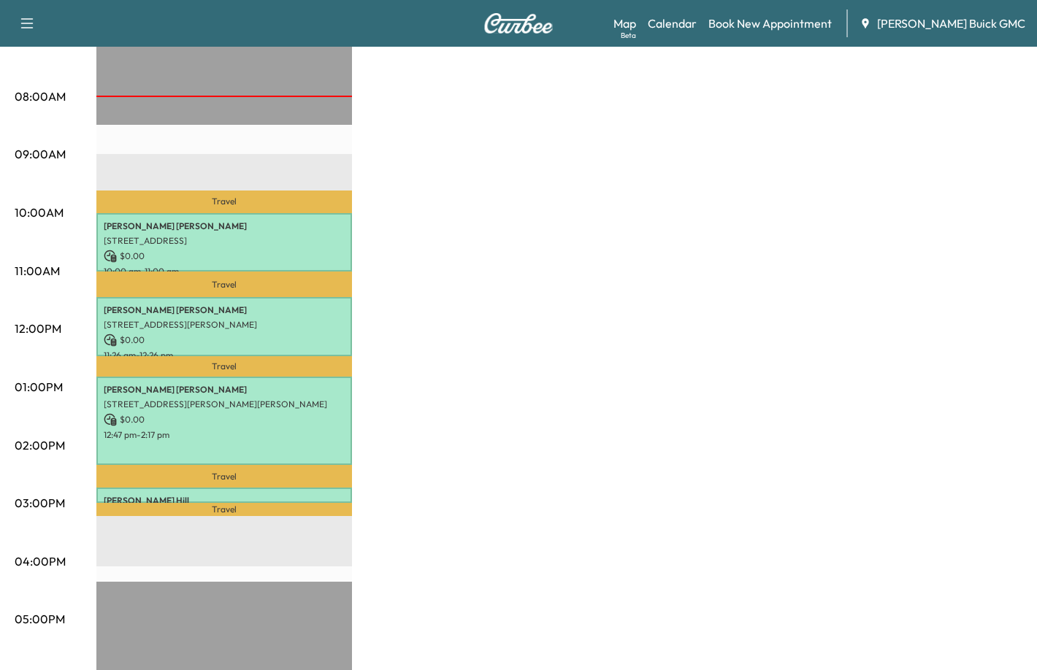
click at [819, 143] on div "Van Name 1 Revenue $ 0.00 Work Time 225 mins Transit Time 109 mins Travel [PERS…" at bounding box center [559, 373] width 926 height 1096
